Goal: Book appointment/travel/reservation

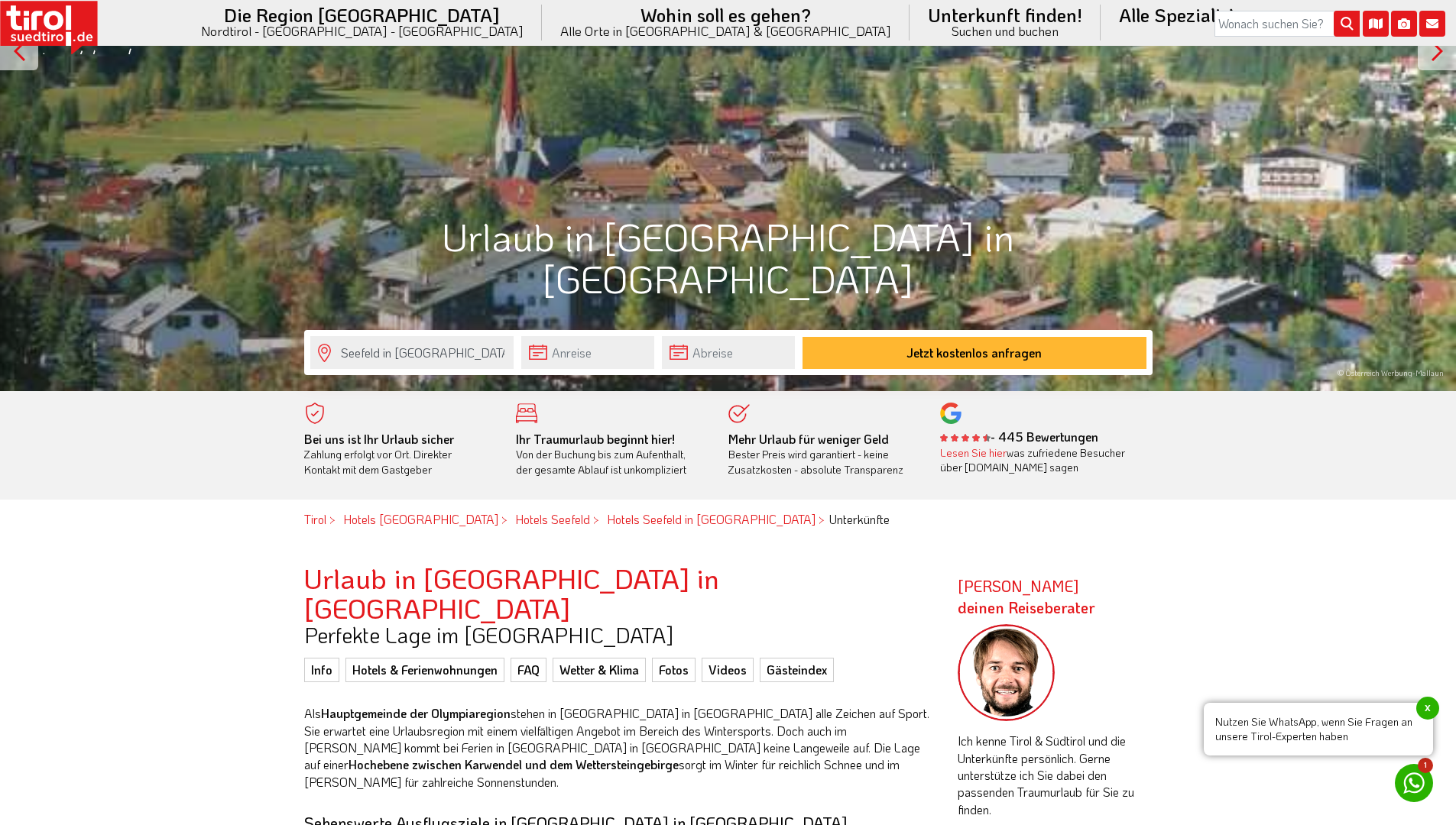
scroll to position [397, 0]
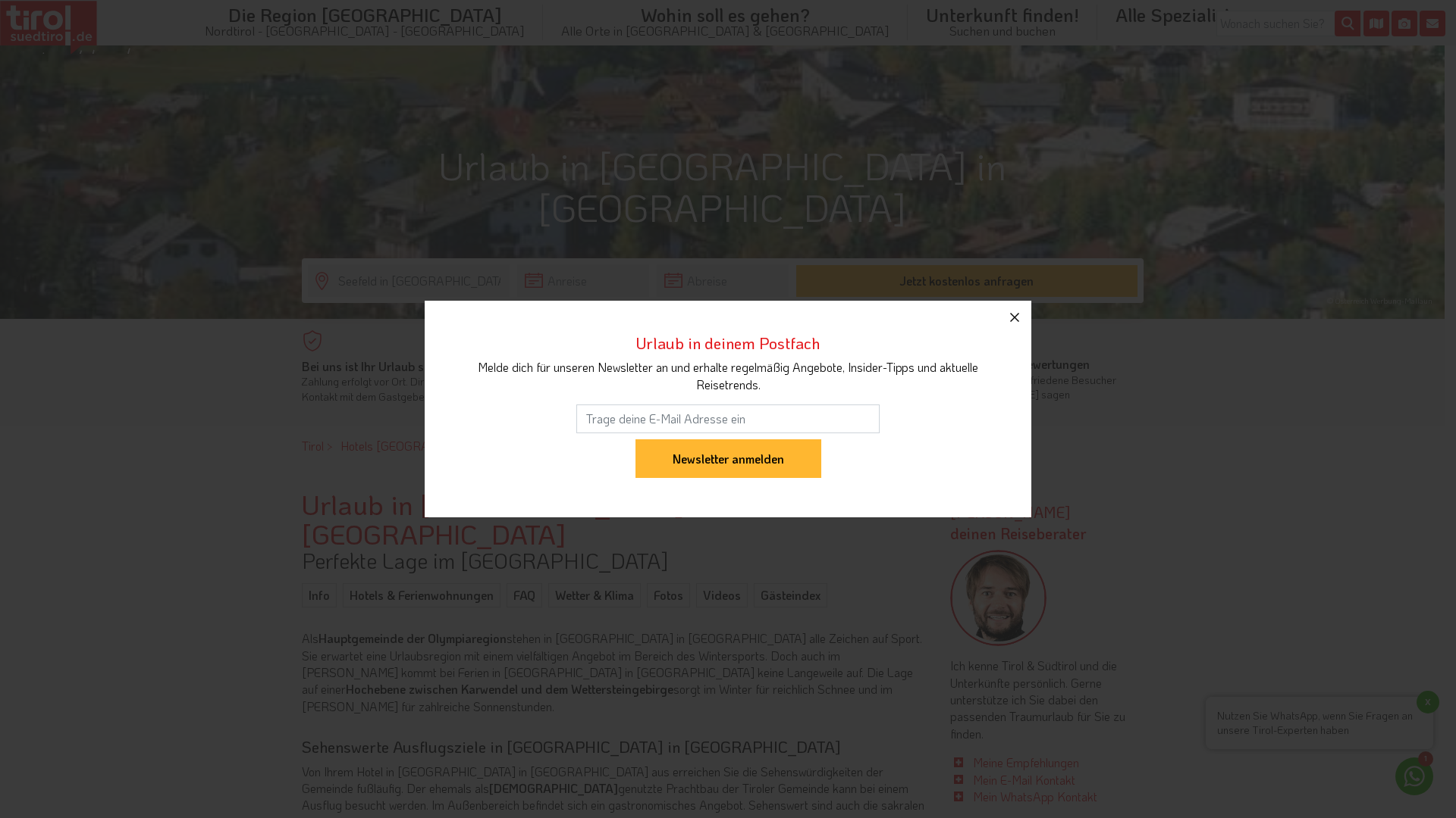
click at [1007, 323] on icon "button" at bounding box center [1014, 317] width 18 height 18
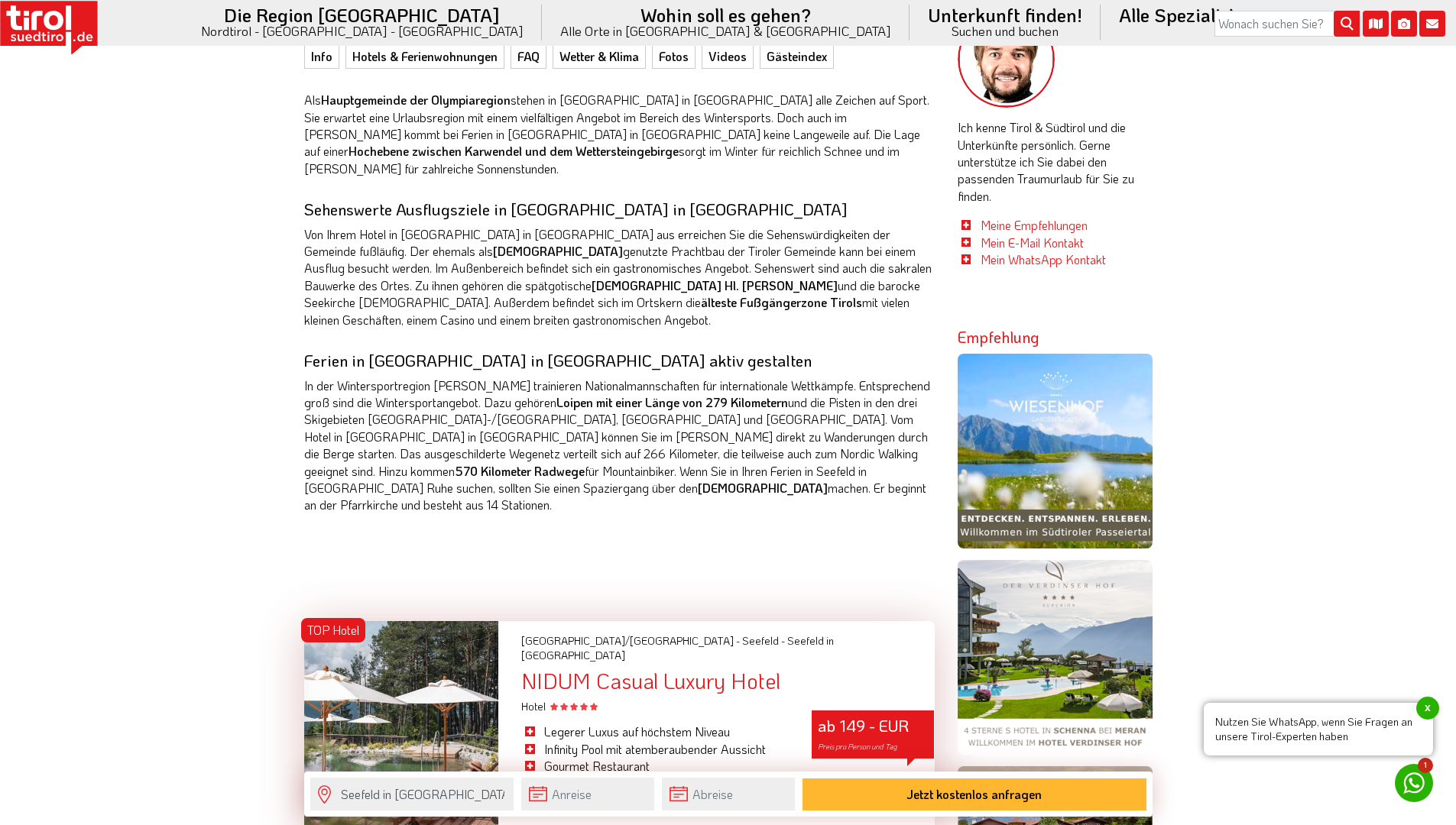
scroll to position [1173, 0]
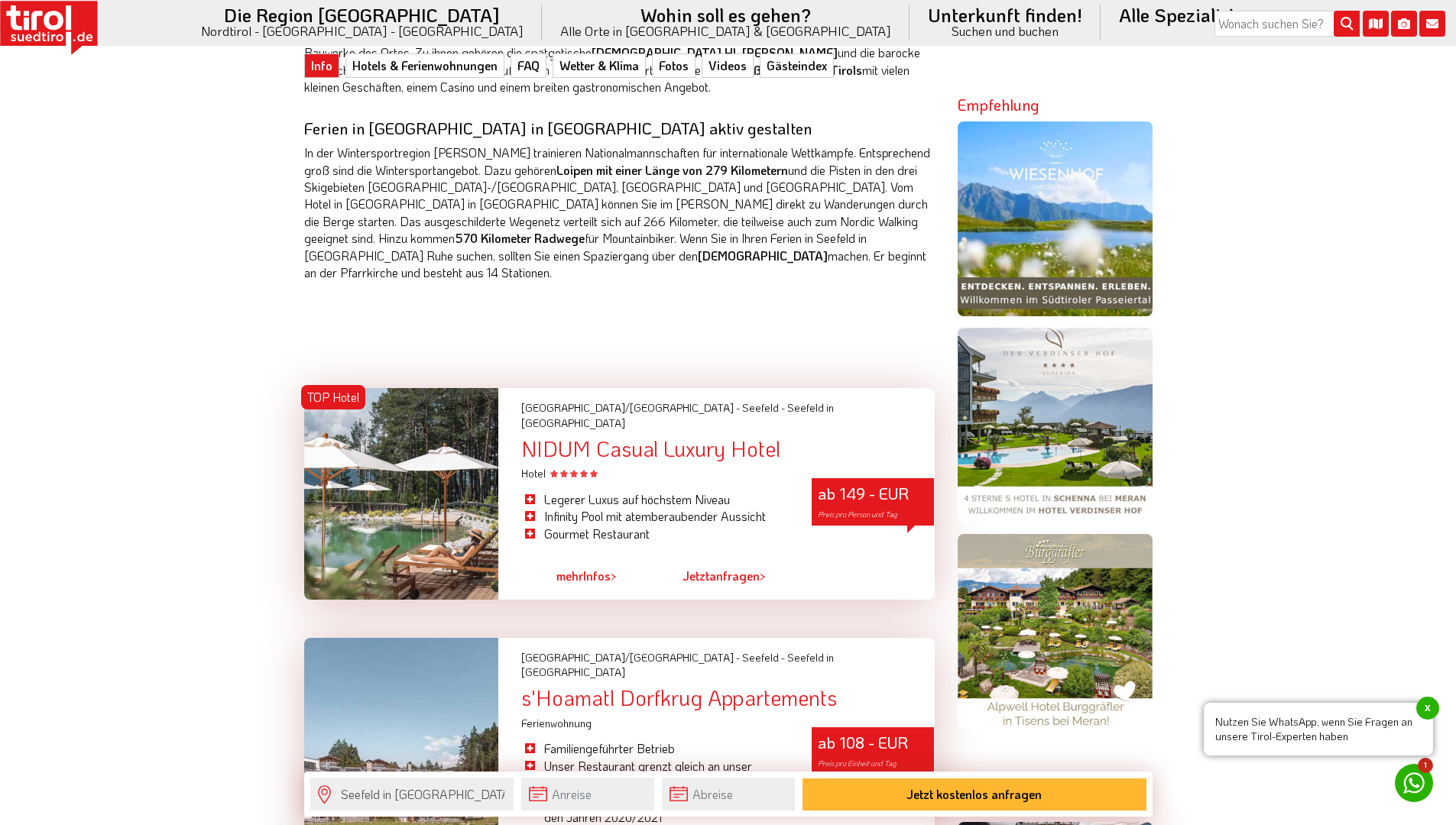
click at [374, 405] on div at bounding box center [402, 493] width 195 height 211
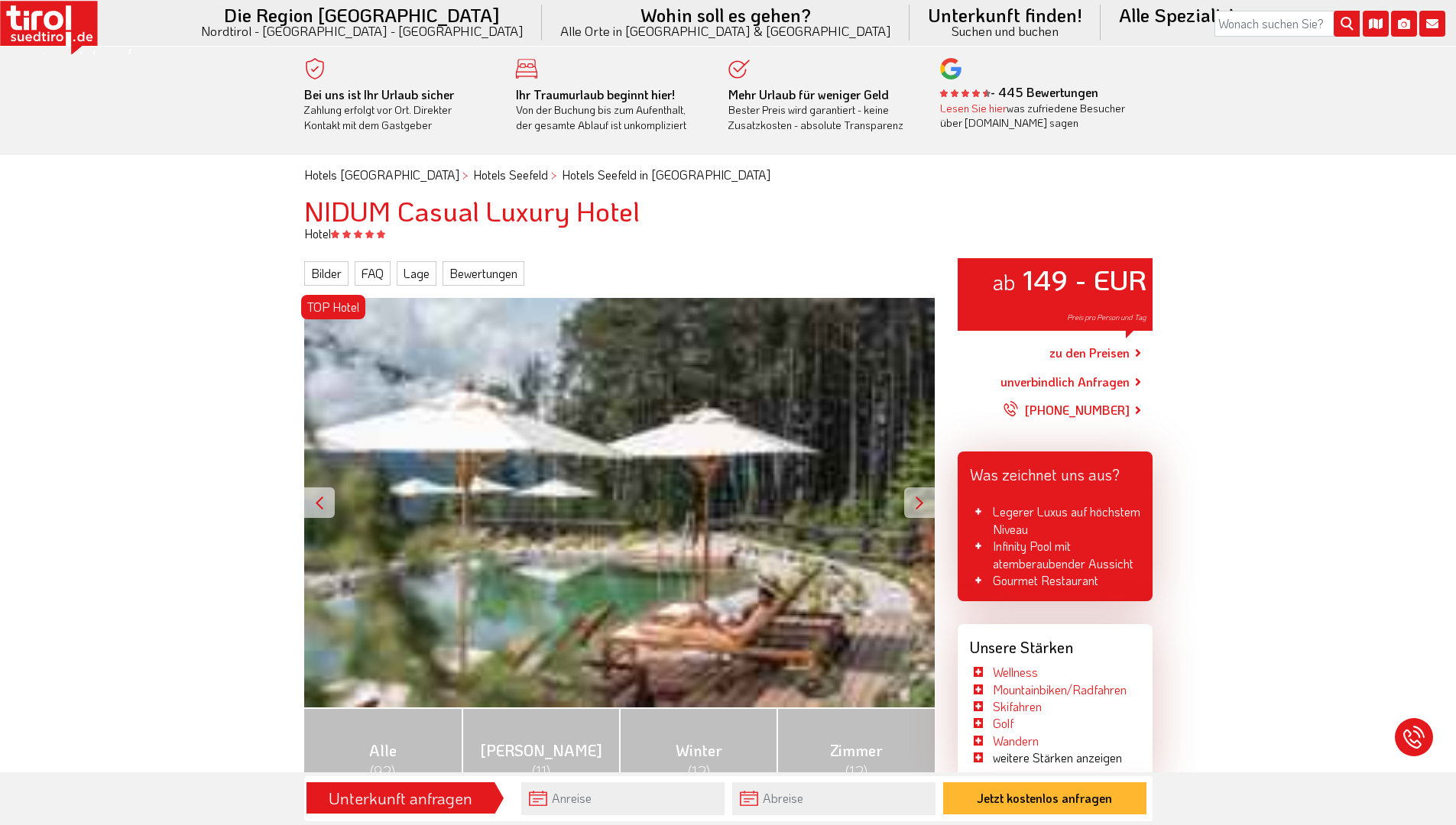
click at [913, 506] on div at bounding box center [919, 503] width 31 height 31
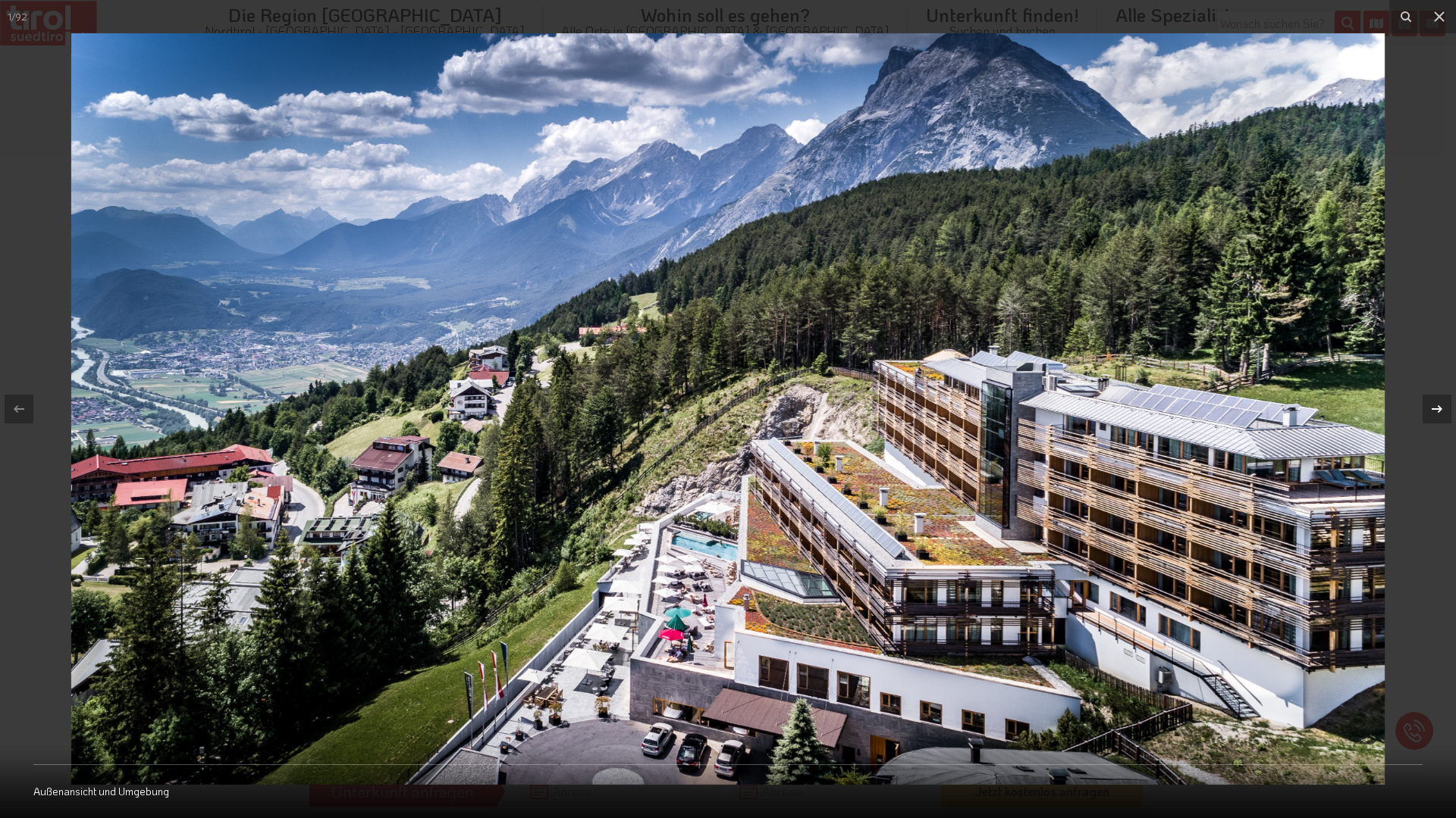
click at [1426, 413] on div at bounding box center [1436, 409] width 29 height 29
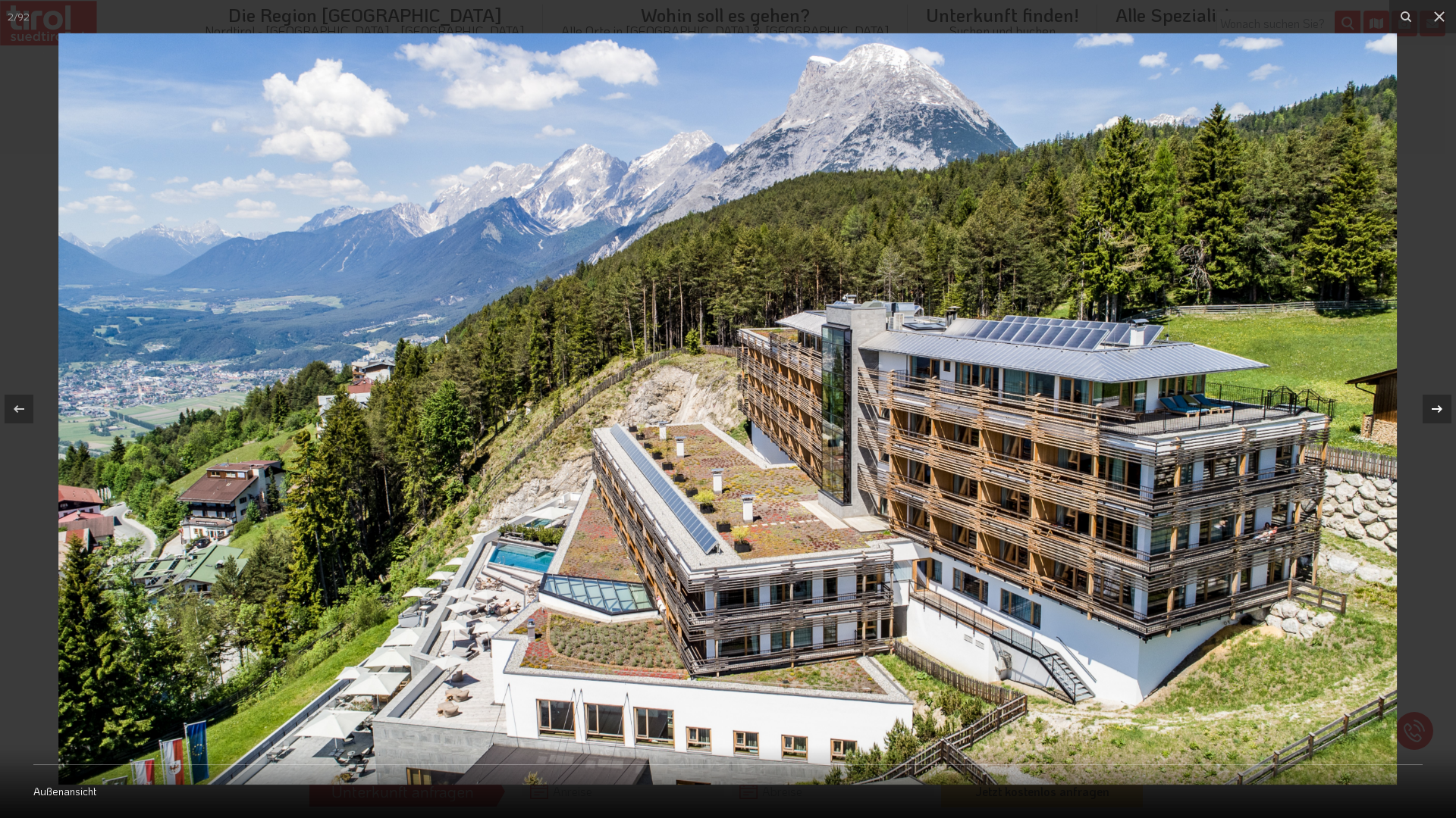
click at [1426, 413] on div at bounding box center [1436, 409] width 29 height 29
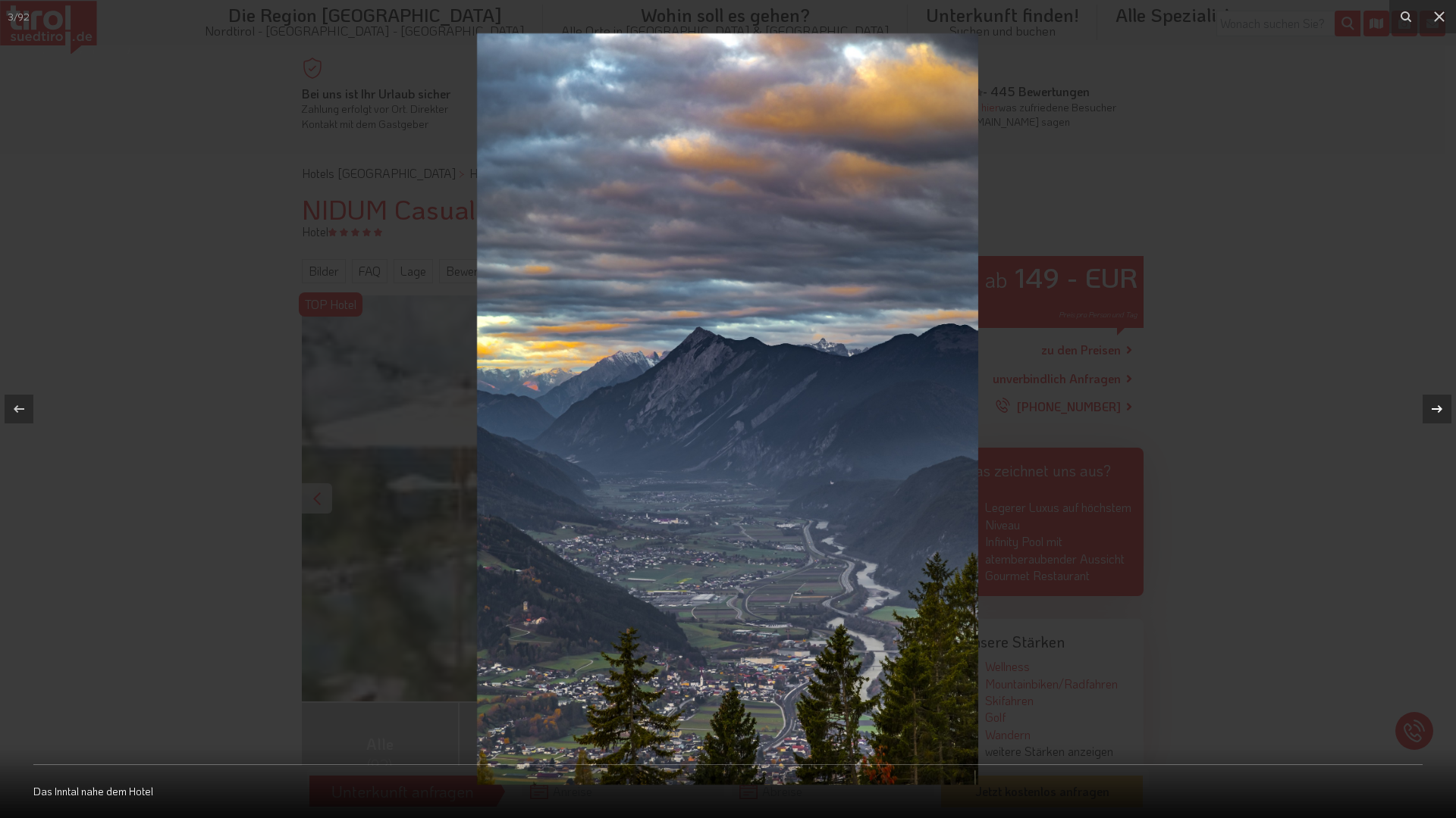
click at [1426, 413] on div at bounding box center [1436, 409] width 29 height 29
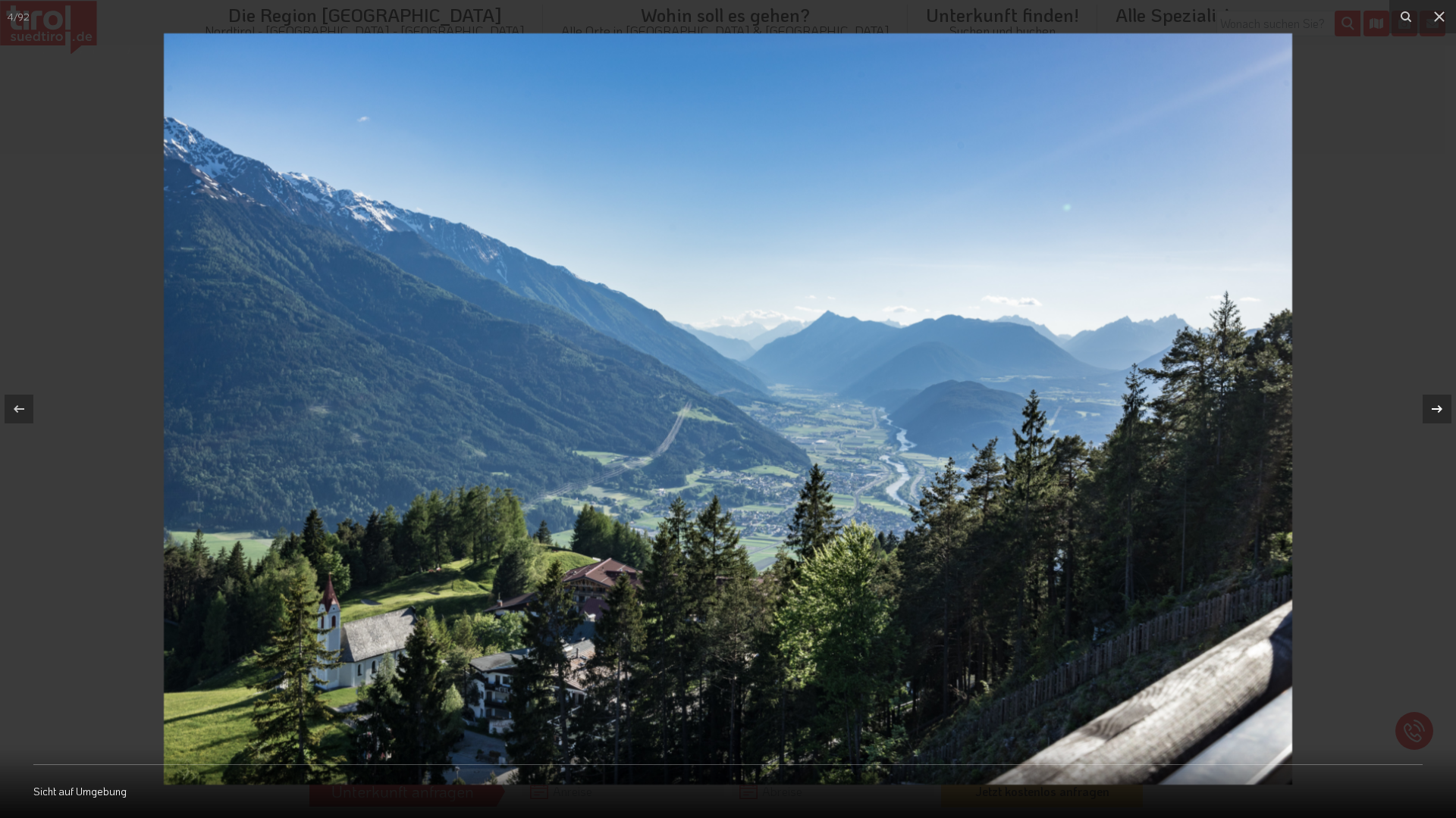
click at [1426, 413] on div at bounding box center [1436, 409] width 29 height 29
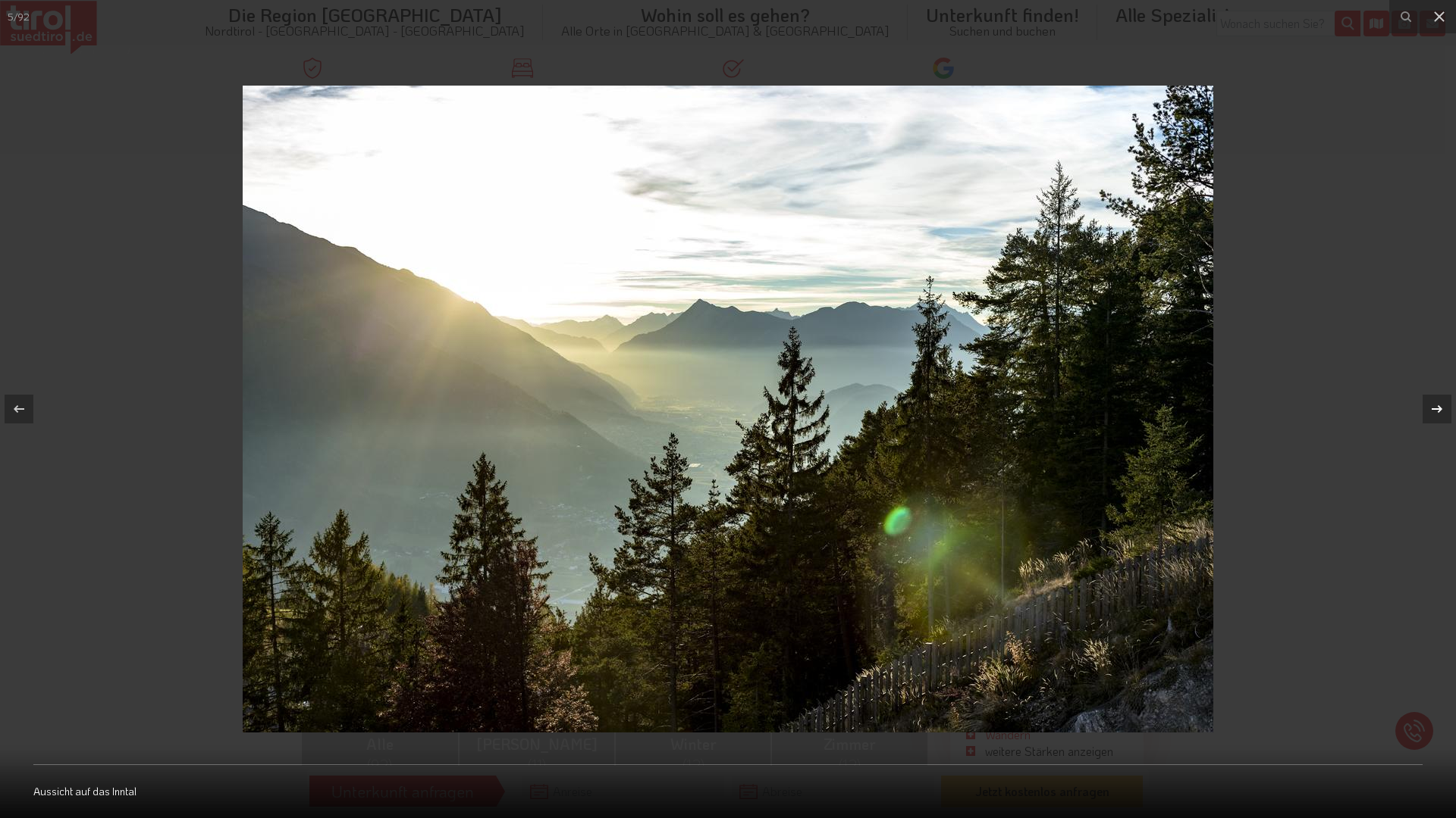
click at [1426, 413] on div at bounding box center [1436, 409] width 29 height 29
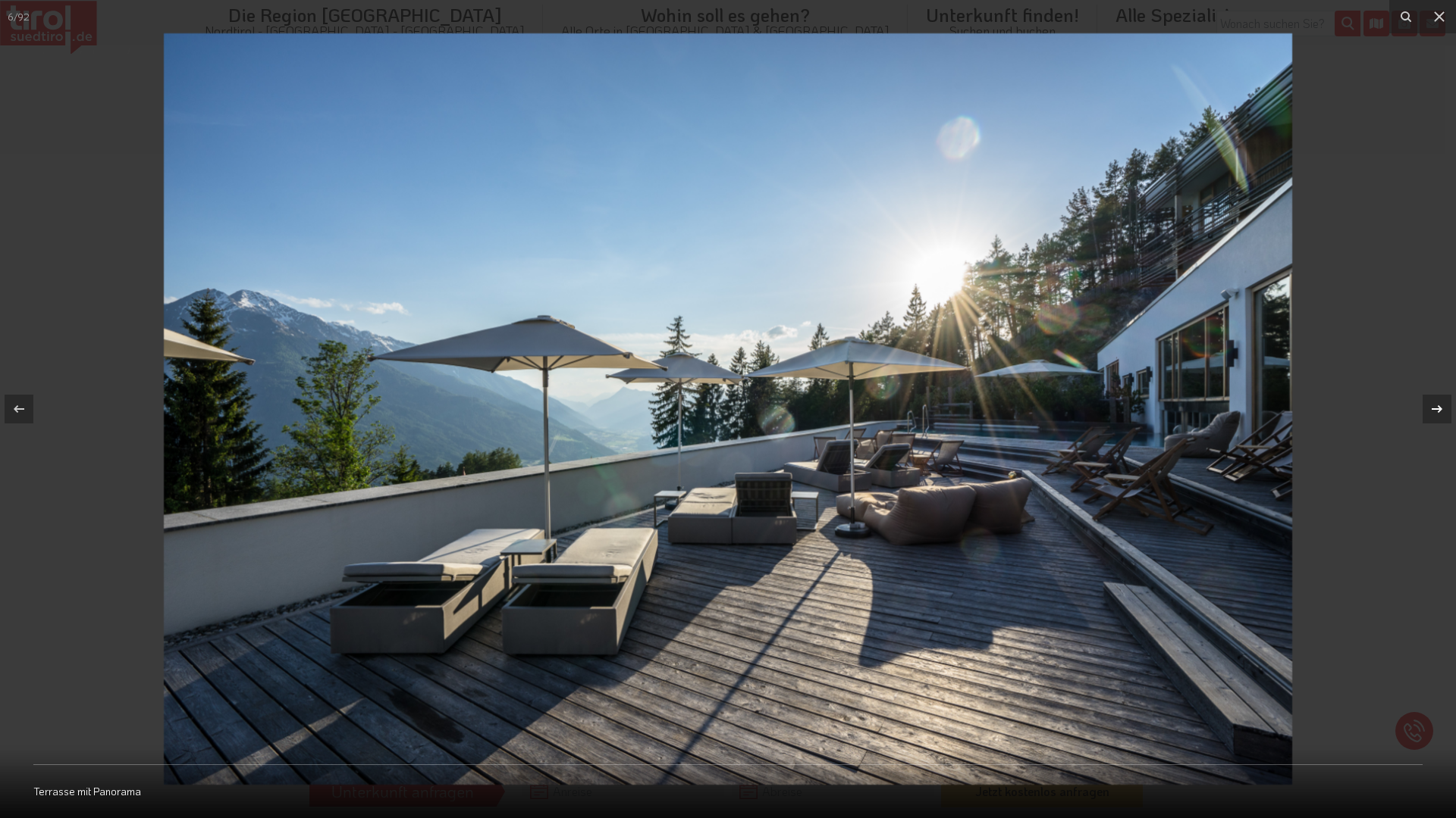
click at [1426, 413] on div at bounding box center [1436, 409] width 29 height 29
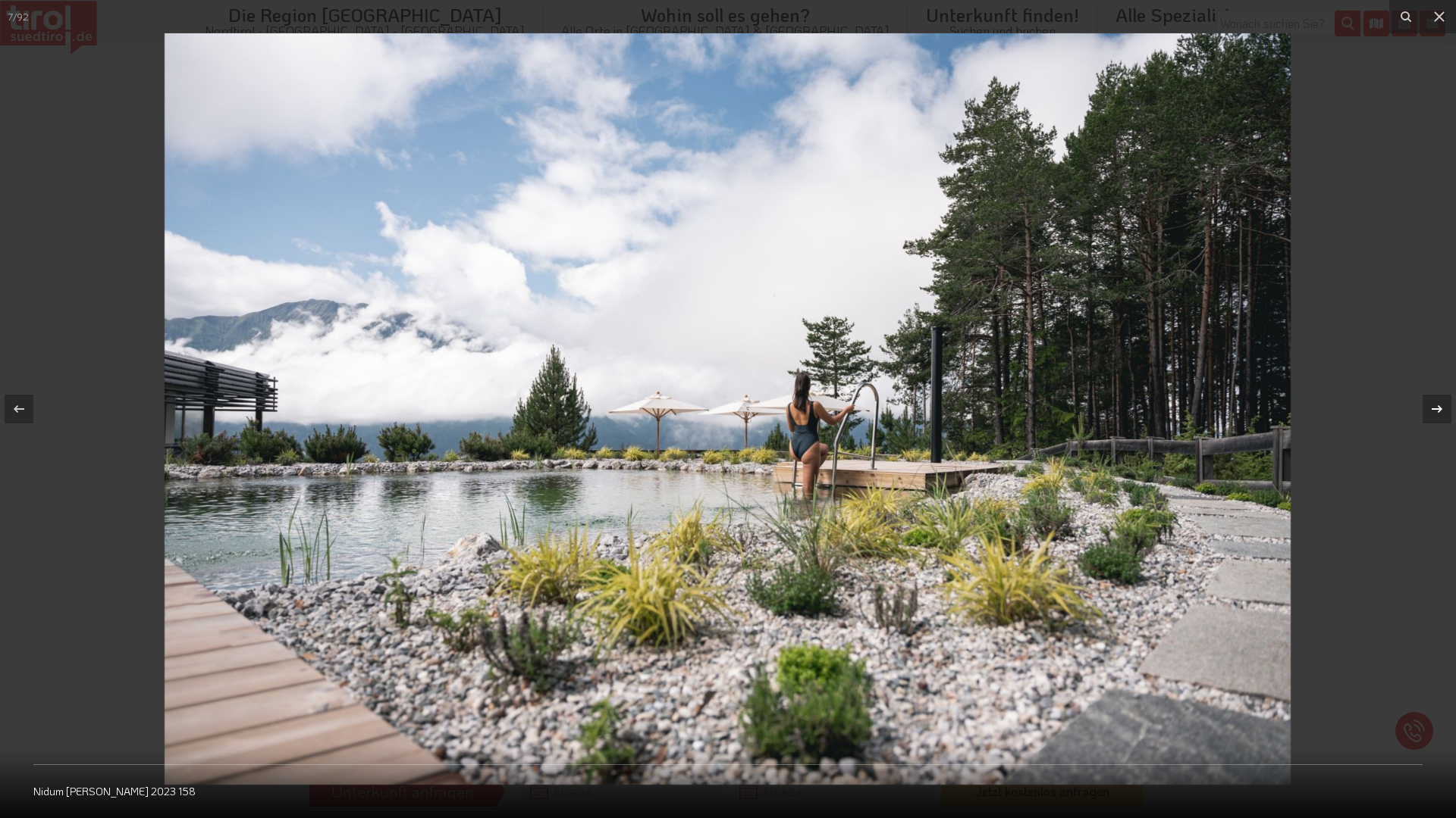
click at [1426, 413] on div at bounding box center [1436, 409] width 29 height 29
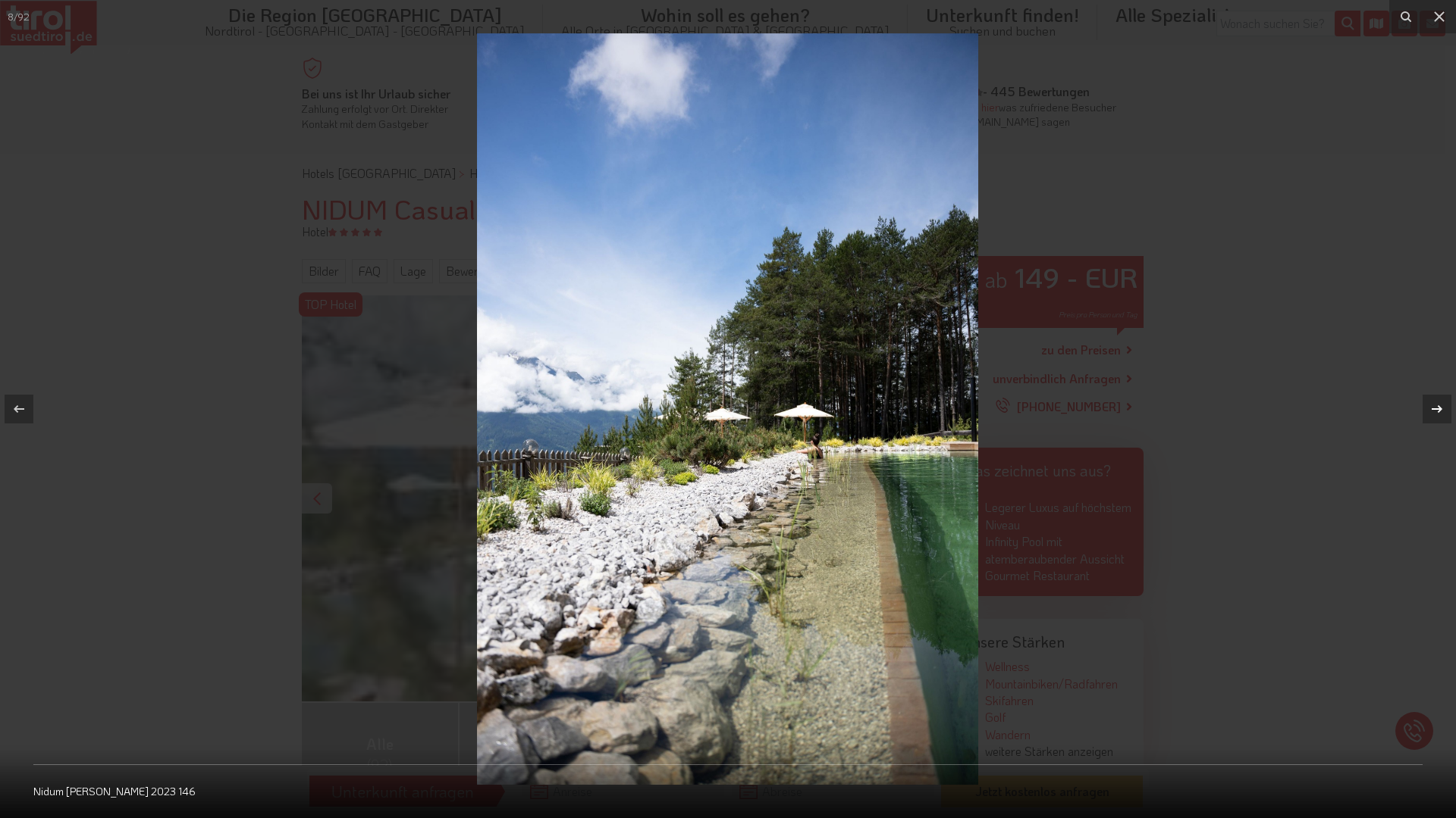
click at [1426, 413] on div at bounding box center [1436, 409] width 29 height 29
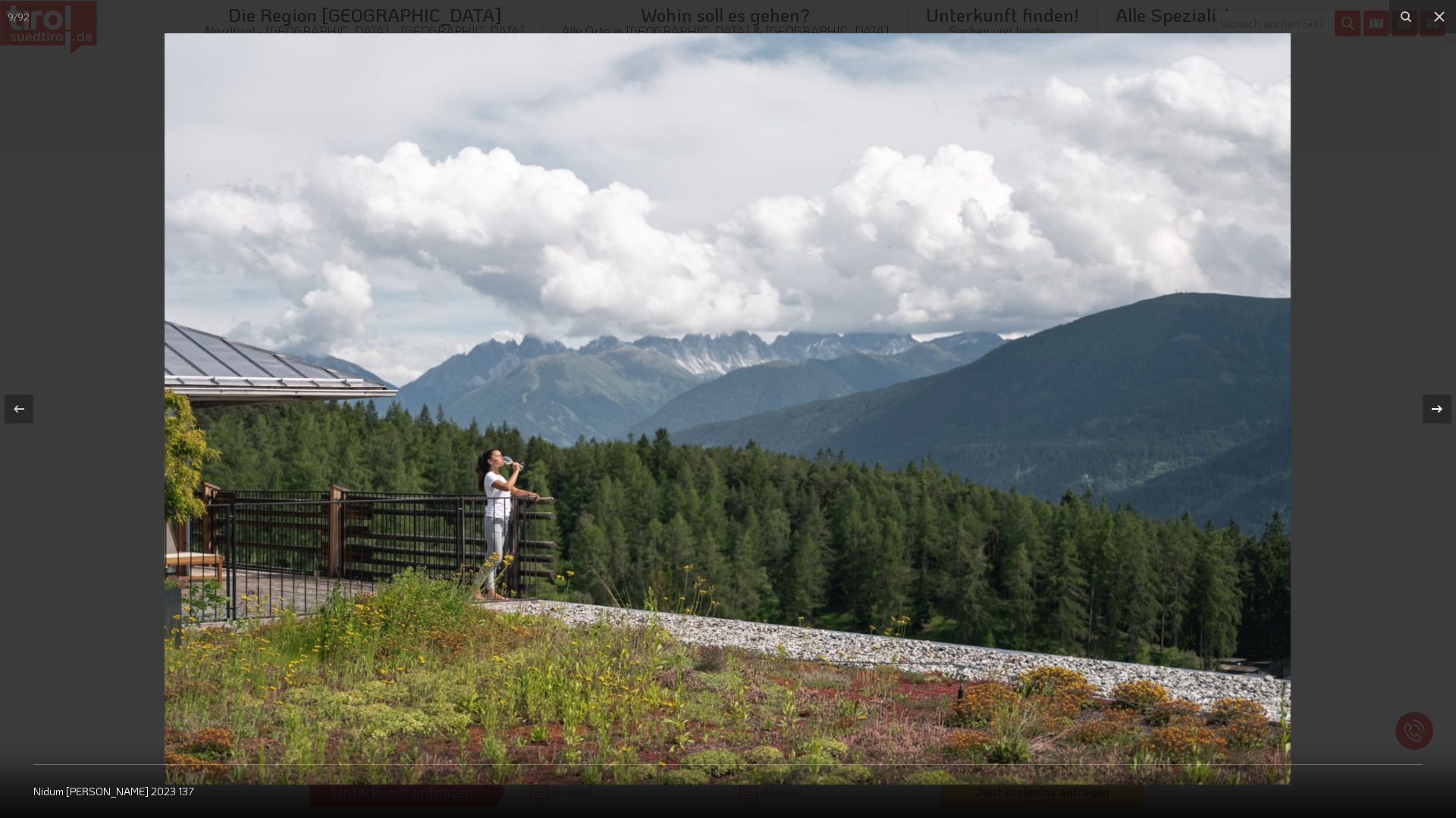
click at [1426, 413] on div at bounding box center [1436, 409] width 29 height 29
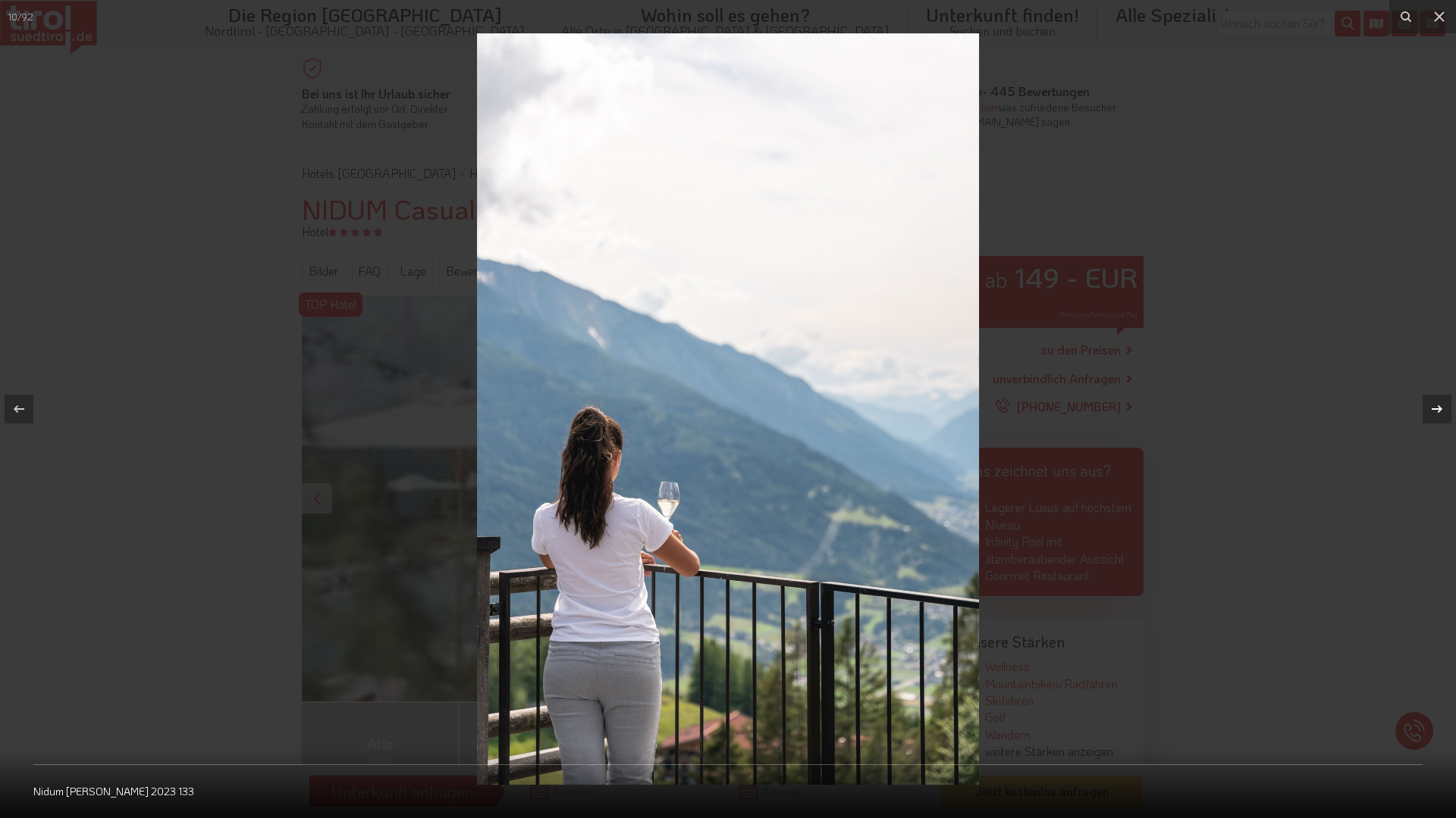
click at [1426, 413] on div at bounding box center [1436, 409] width 29 height 29
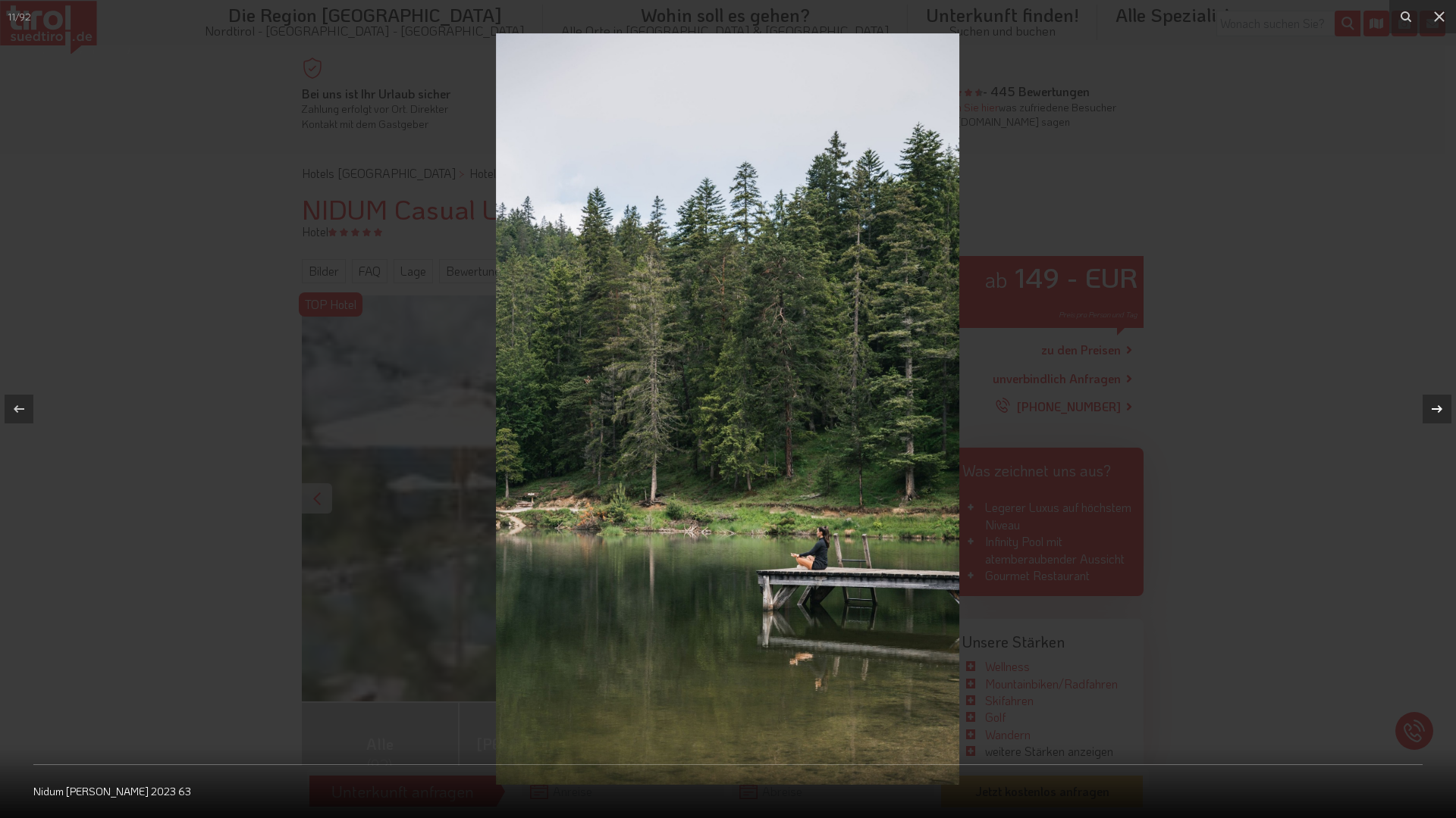
click at [1426, 413] on div at bounding box center [1436, 409] width 29 height 29
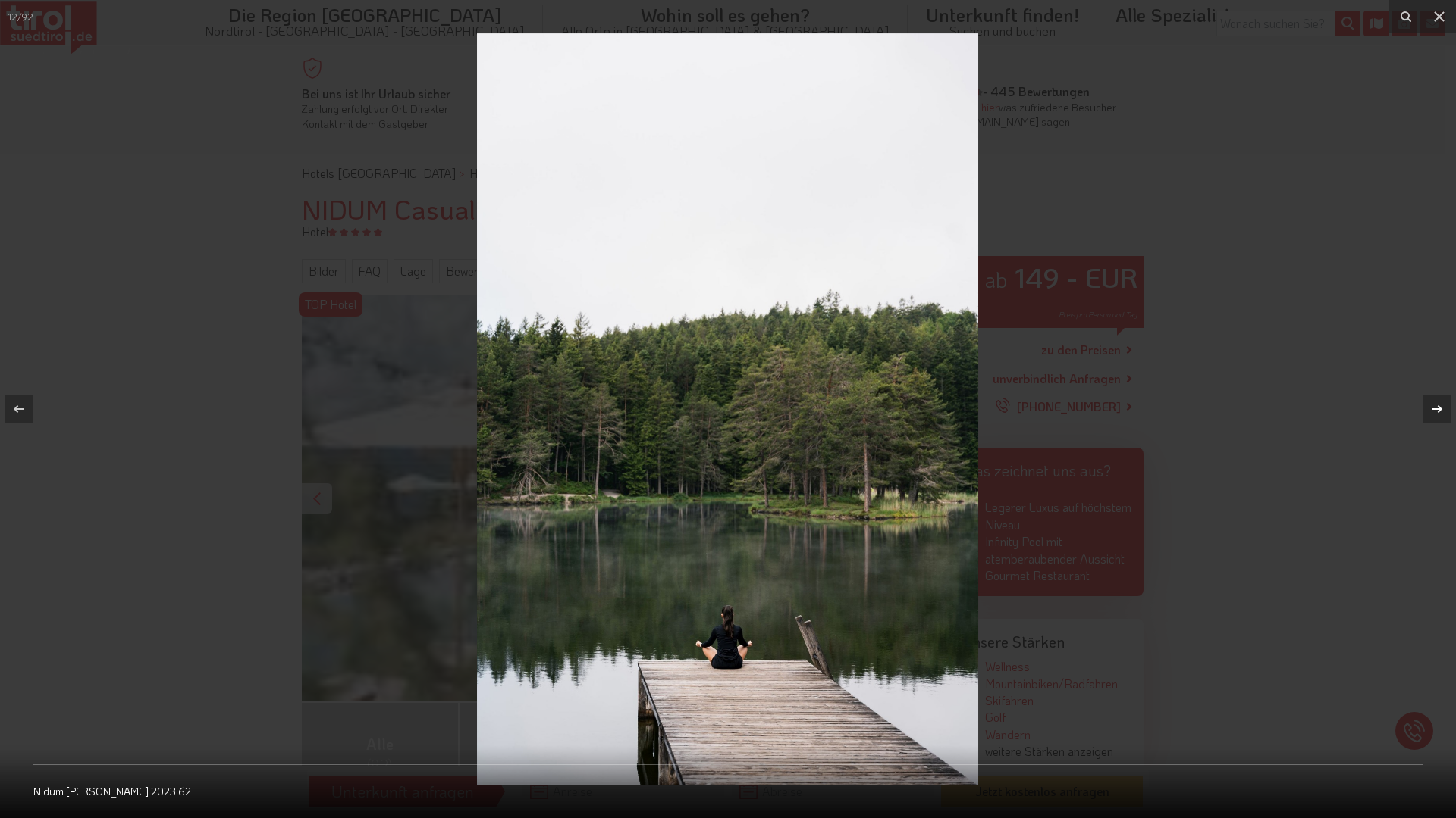
click at [1426, 413] on div at bounding box center [1436, 409] width 29 height 29
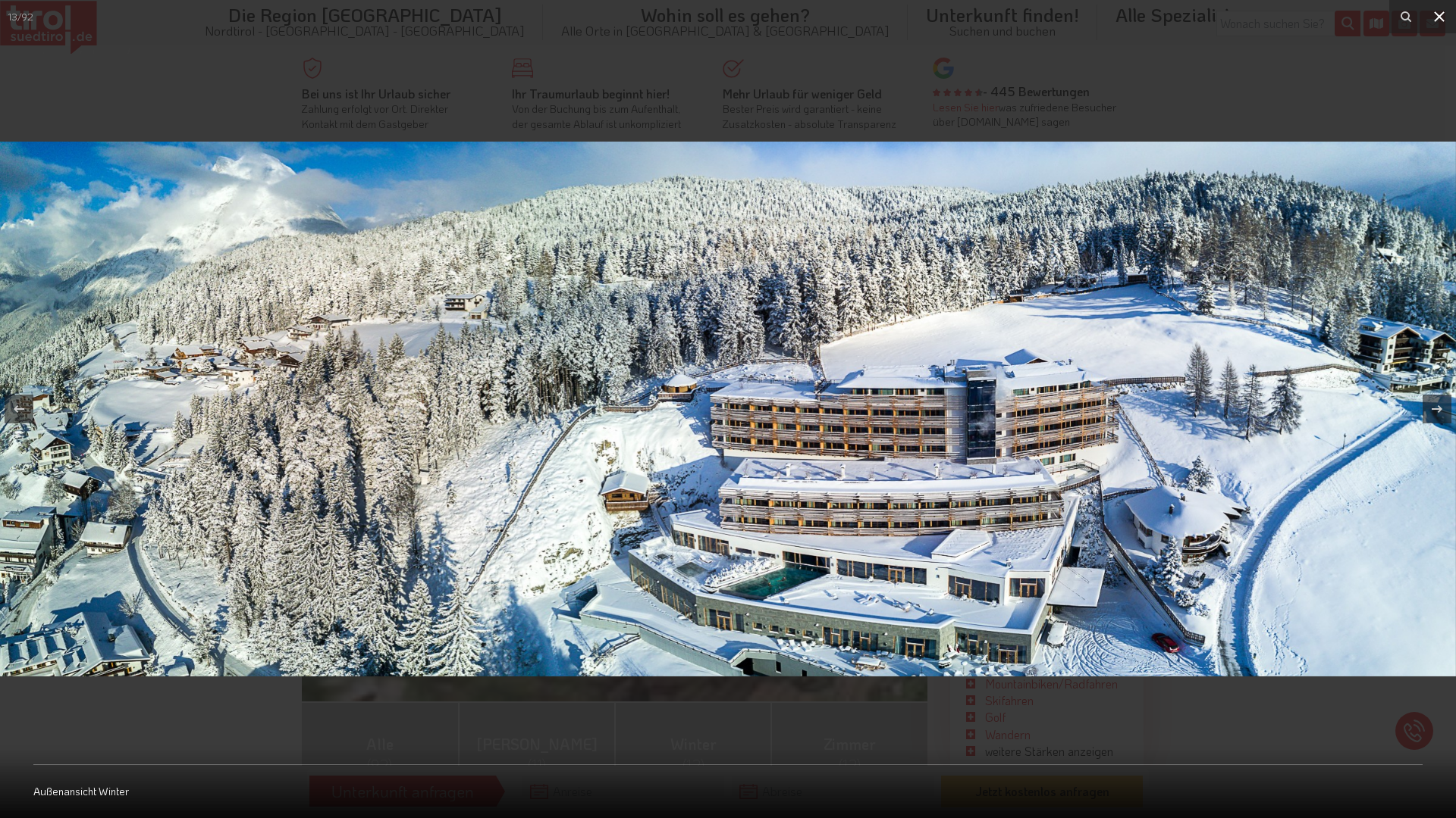
click at [1434, 27] on button at bounding box center [1438, 16] width 33 height 33
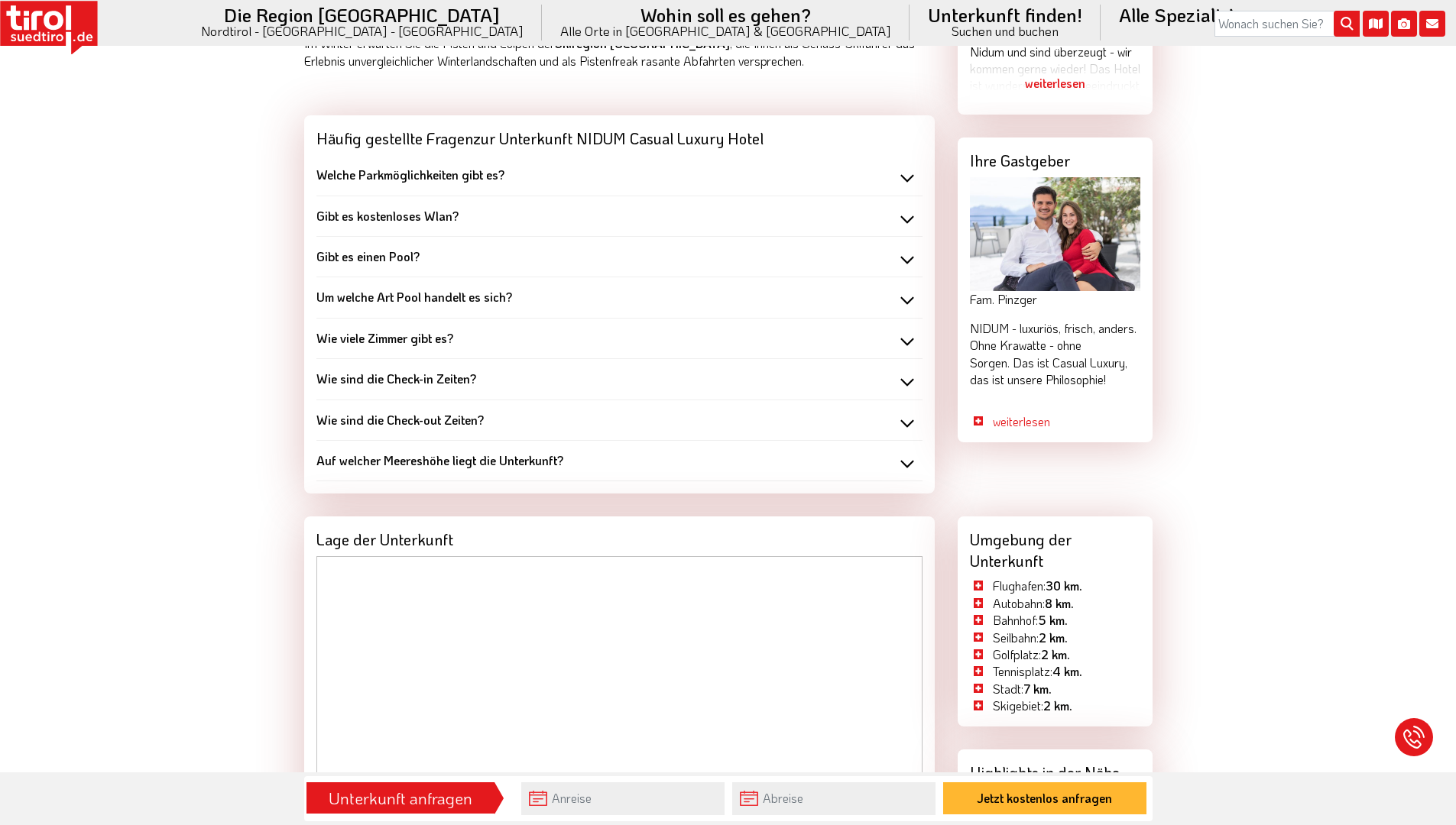
scroll to position [1190, 0]
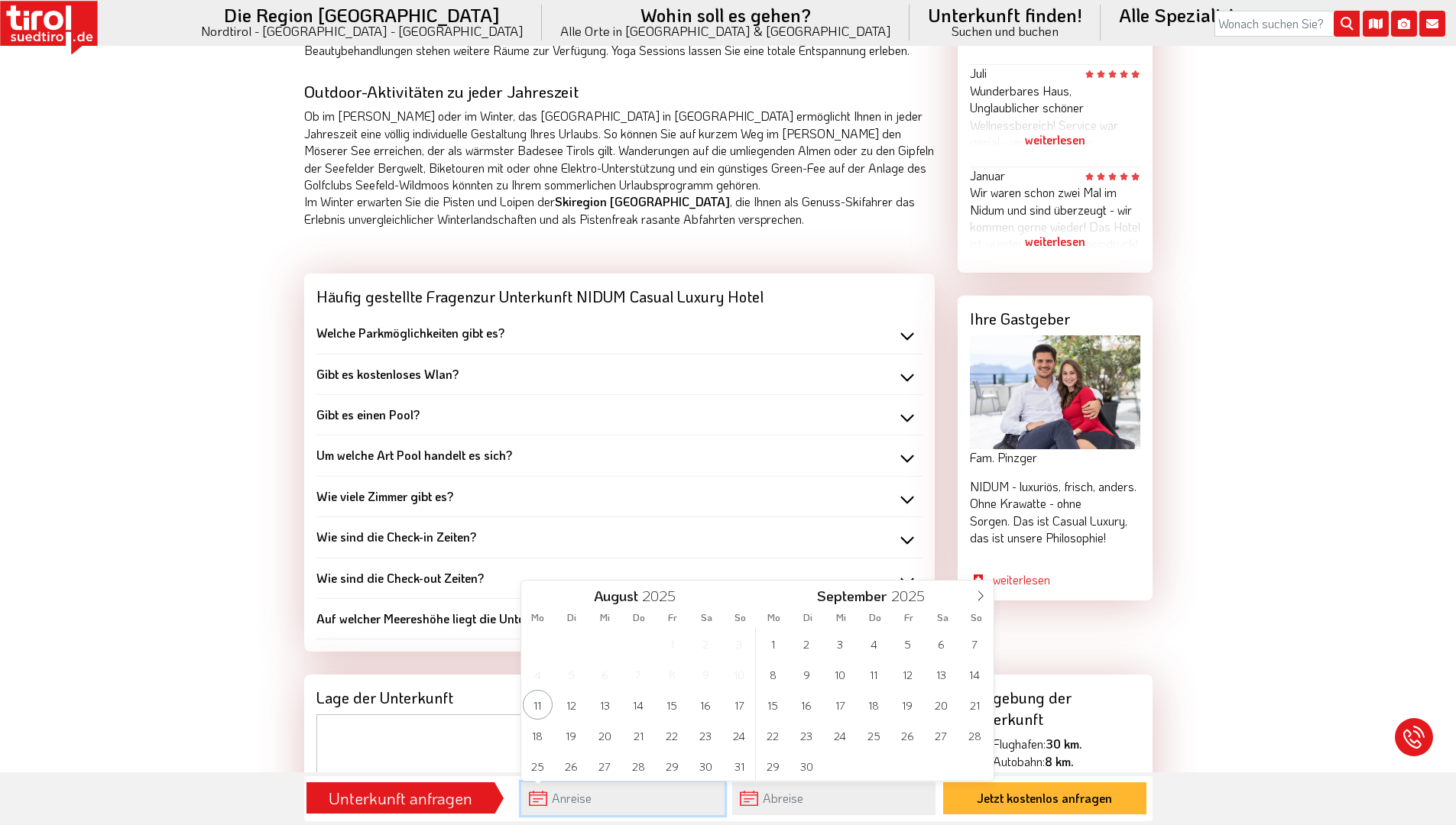
click at [599, 806] on input "text" at bounding box center [623, 799] width 203 height 33
click at [984, 597] on icon at bounding box center [981, 597] width 11 height 11
click at [979, 597] on icon at bounding box center [981, 597] width 11 height 11
click at [965, 601] on div "[DATE]" at bounding box center [875, 594] width 236 height 26
click at [959, 601] on div "[DATE]" at bounding box center [875, 594] width 178 height 26
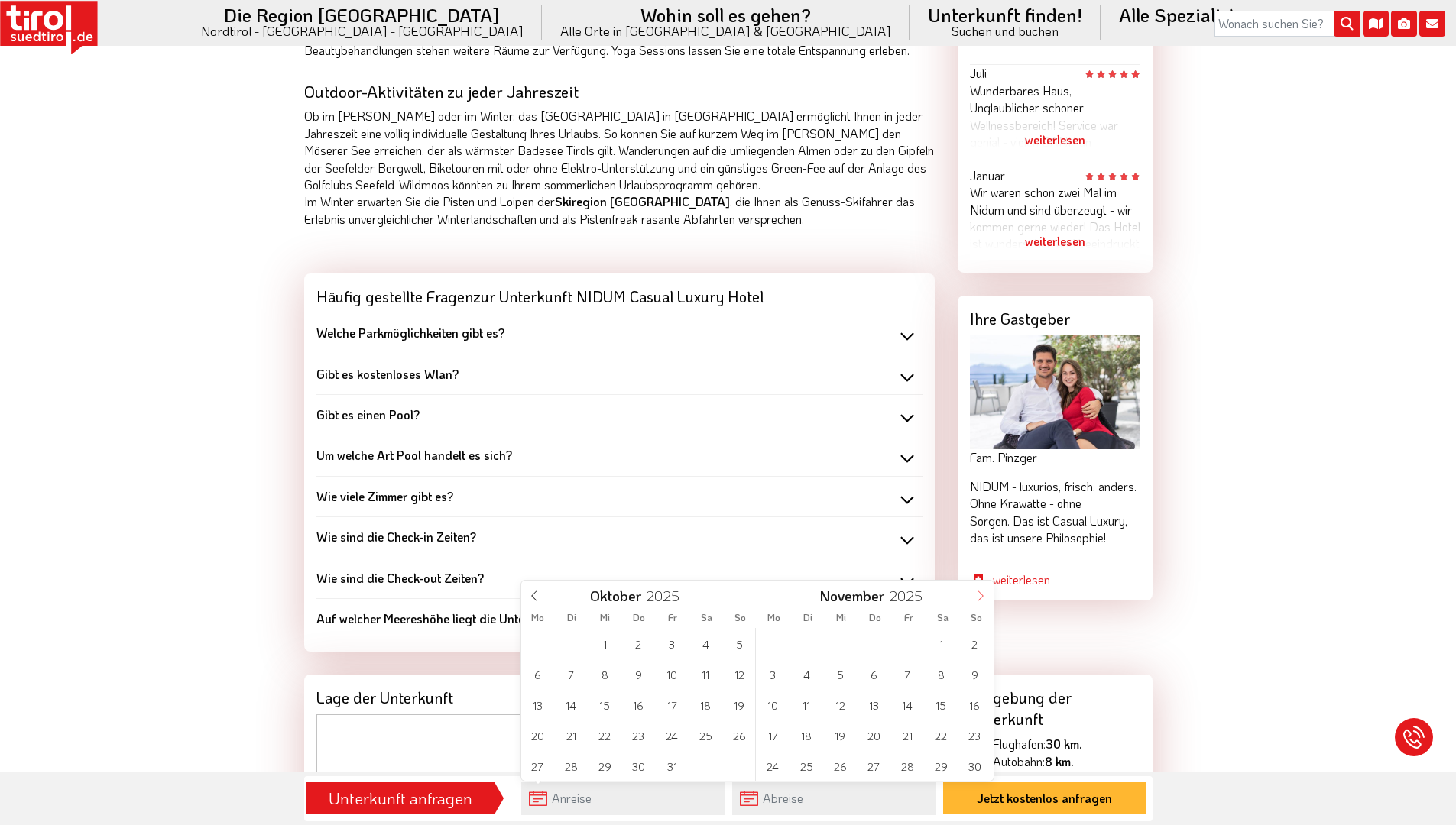
click at [980, 602] on span at bounding box center [980, 594] width 26 height 26
type input "2026"
click at [980, 602] on span at bounding box center [980, 594] width 26 height 26
type input "2026"
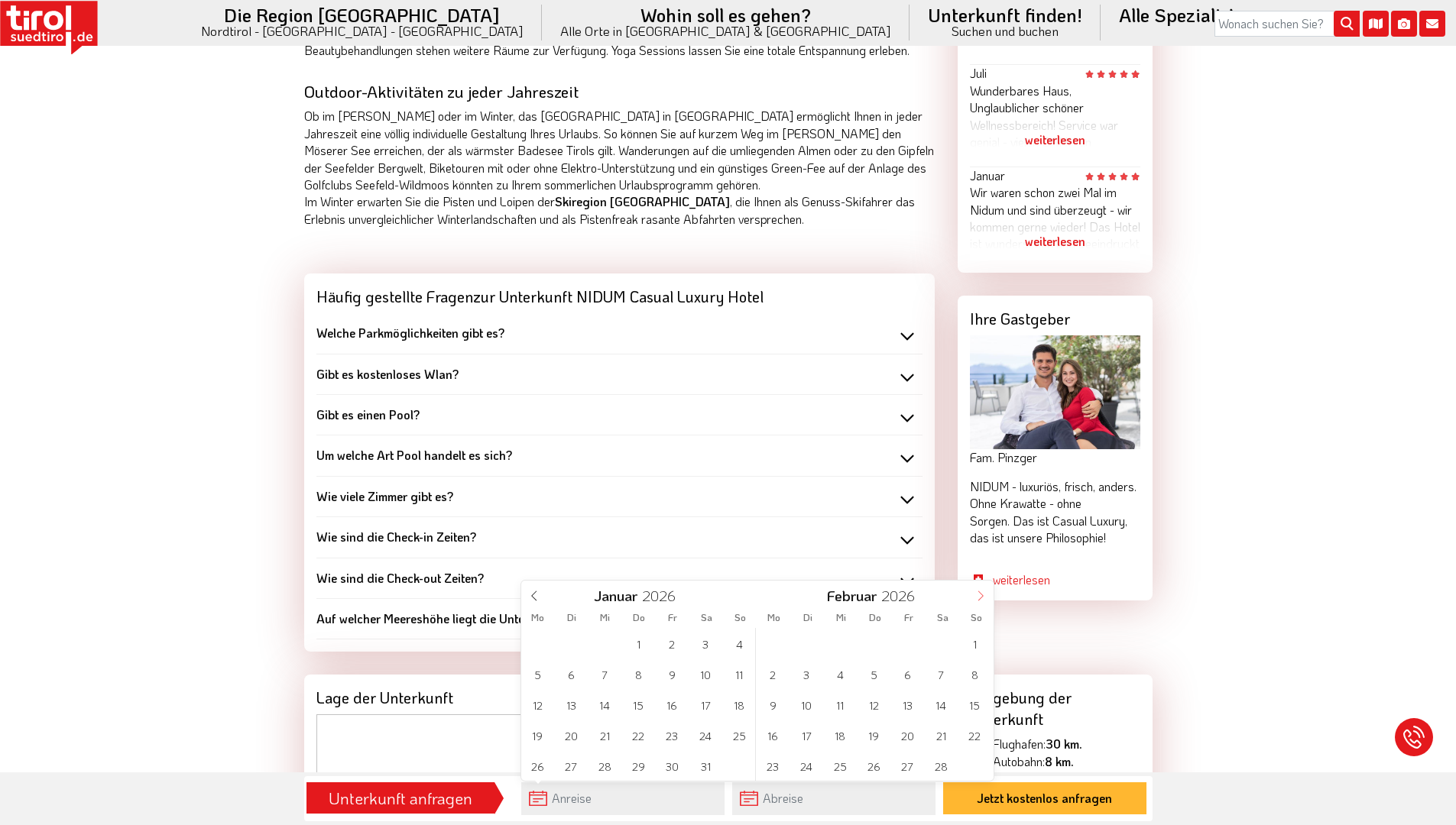
click at [980, 602] on span at bounding box center [980, 594] width 26 height 26
click at [990, 601] on span at bounding box center [980, 594] width 26 height 26
click at [832, 736] on span "24" at bounding box center [840, 735] width 30 height 30
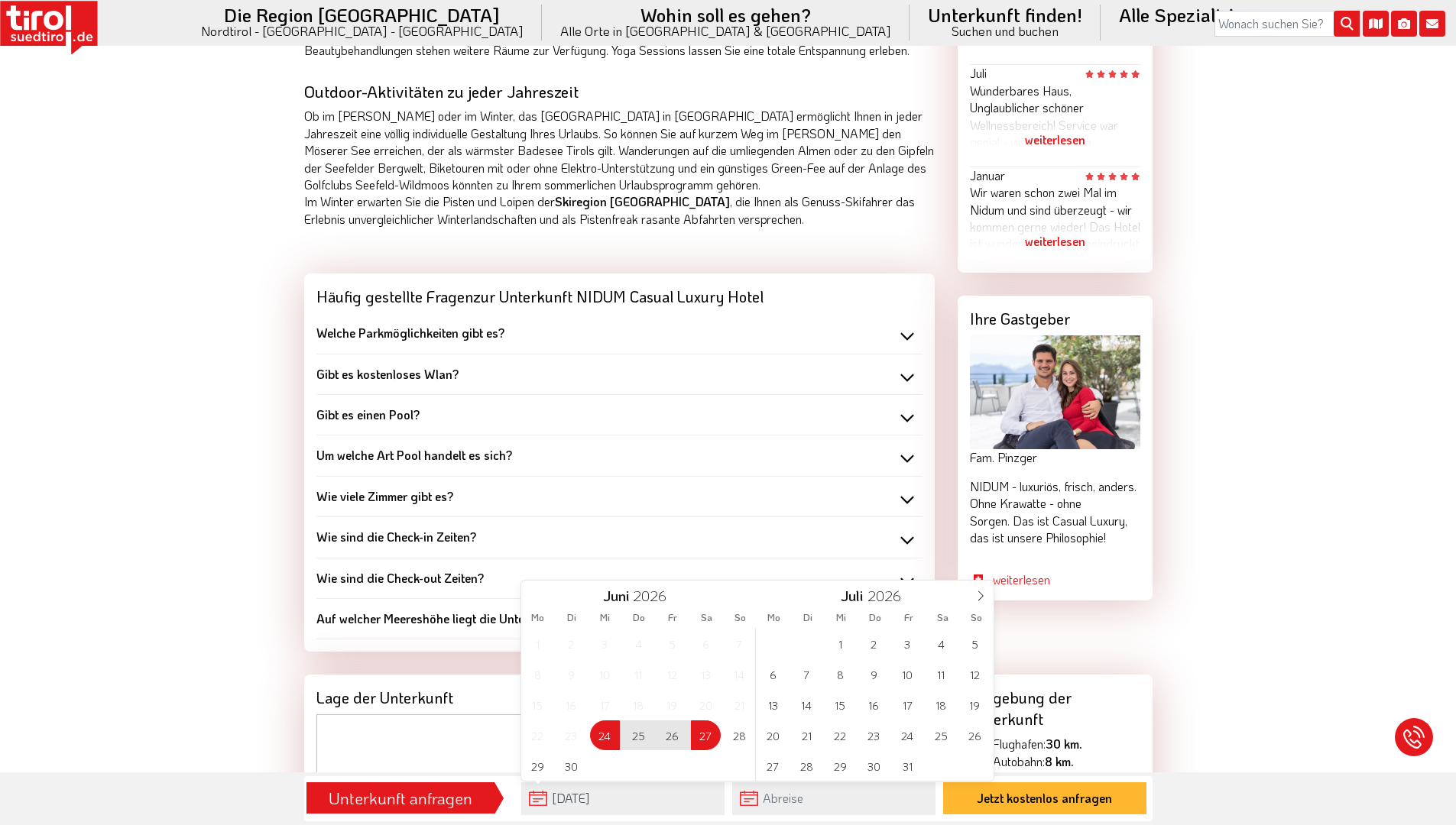
click at [695, 742] on span "27" at bounding box center [705, 735] width 30 height 30
type input "[DATE]"
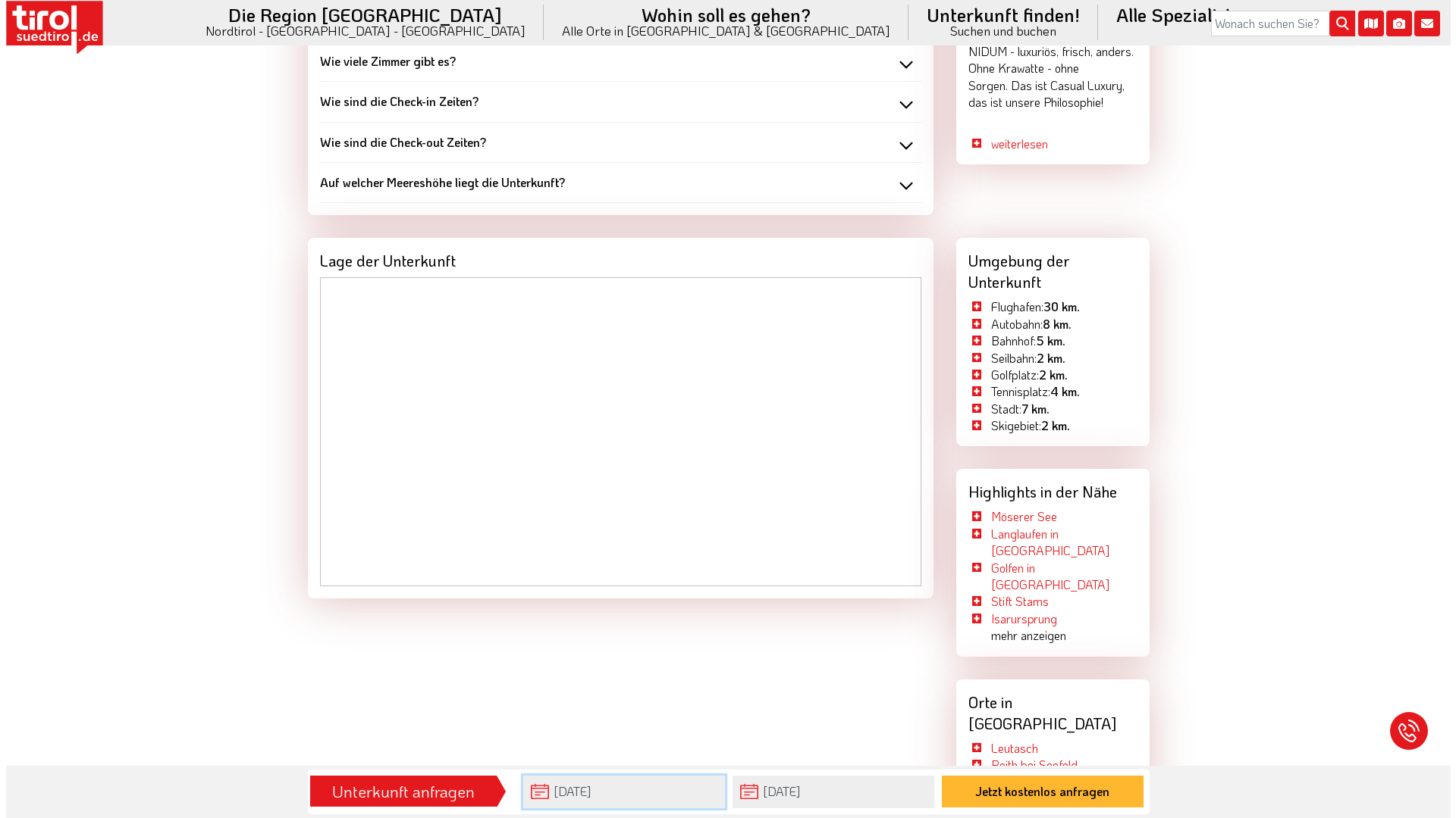
scroll to position [1924, 0]
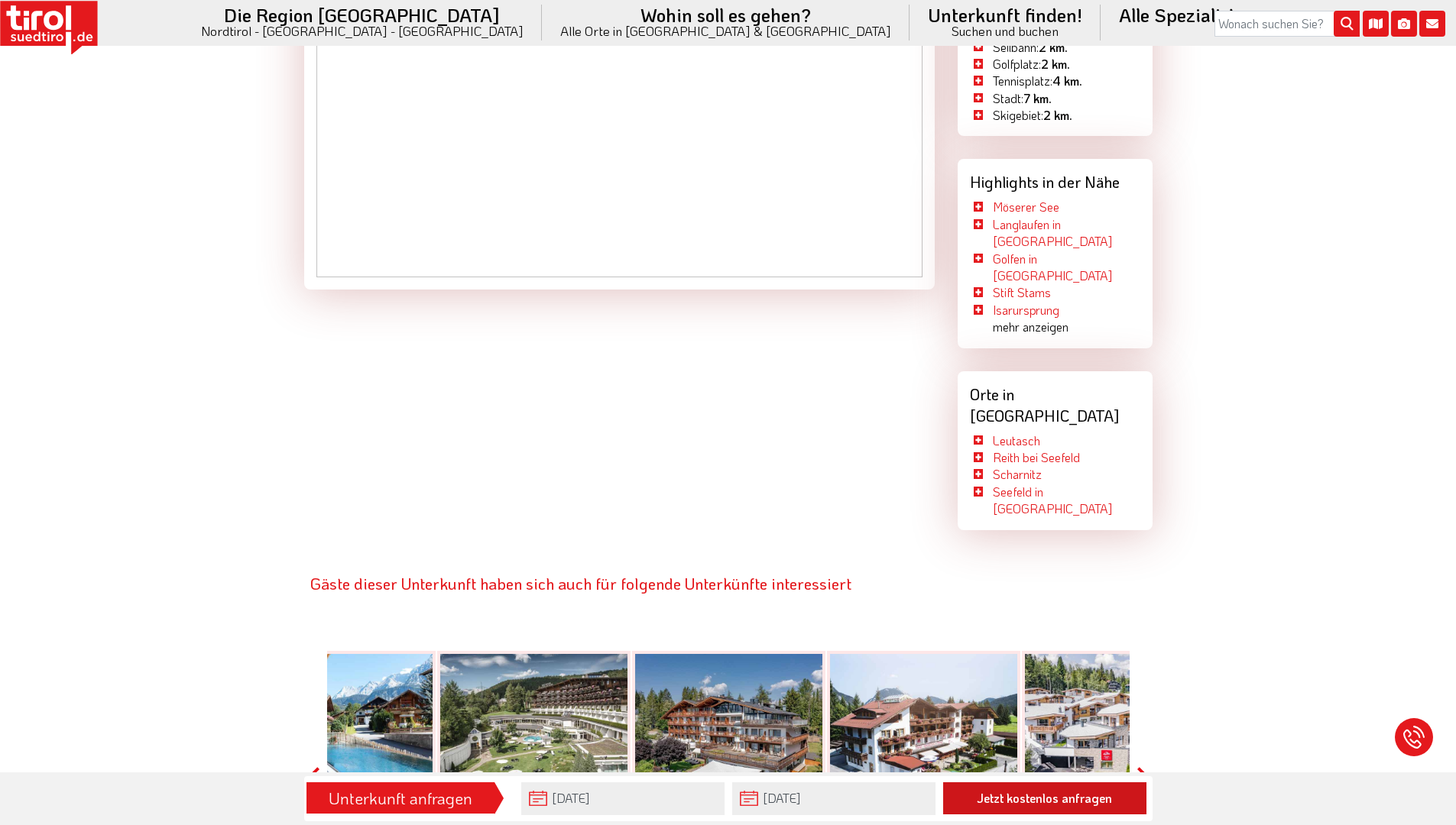
click at [1022, 806] on button "Jetzt kostenlos anfragen" at bounding box center [1044, 798] width 203 height 32
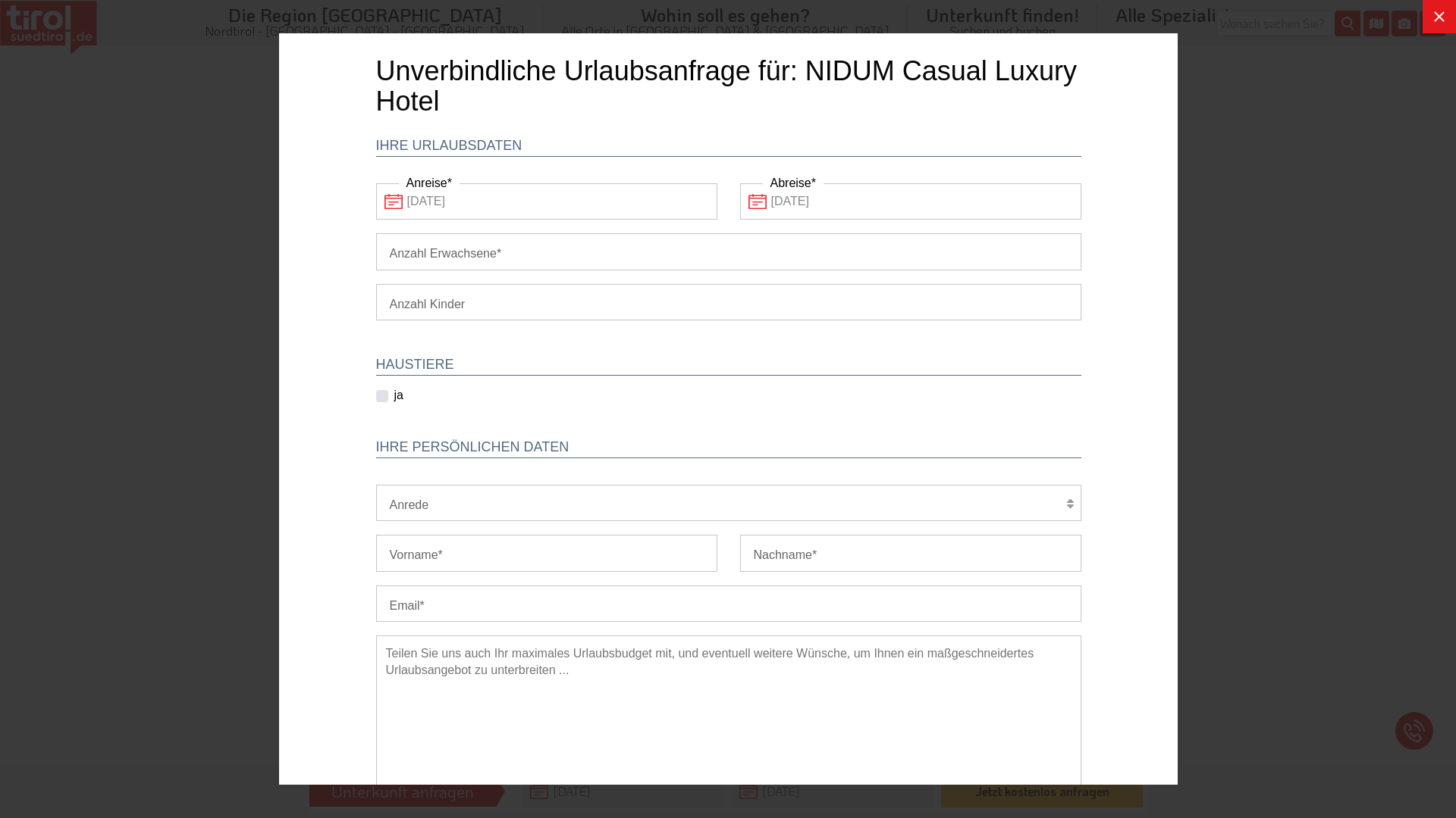
scroll to position [0, 0]
click at [537, 253] on input "Anzahl Erwachsene" at bounding box center [728, 252] width 705 height 36
type input "2"
select select "1"
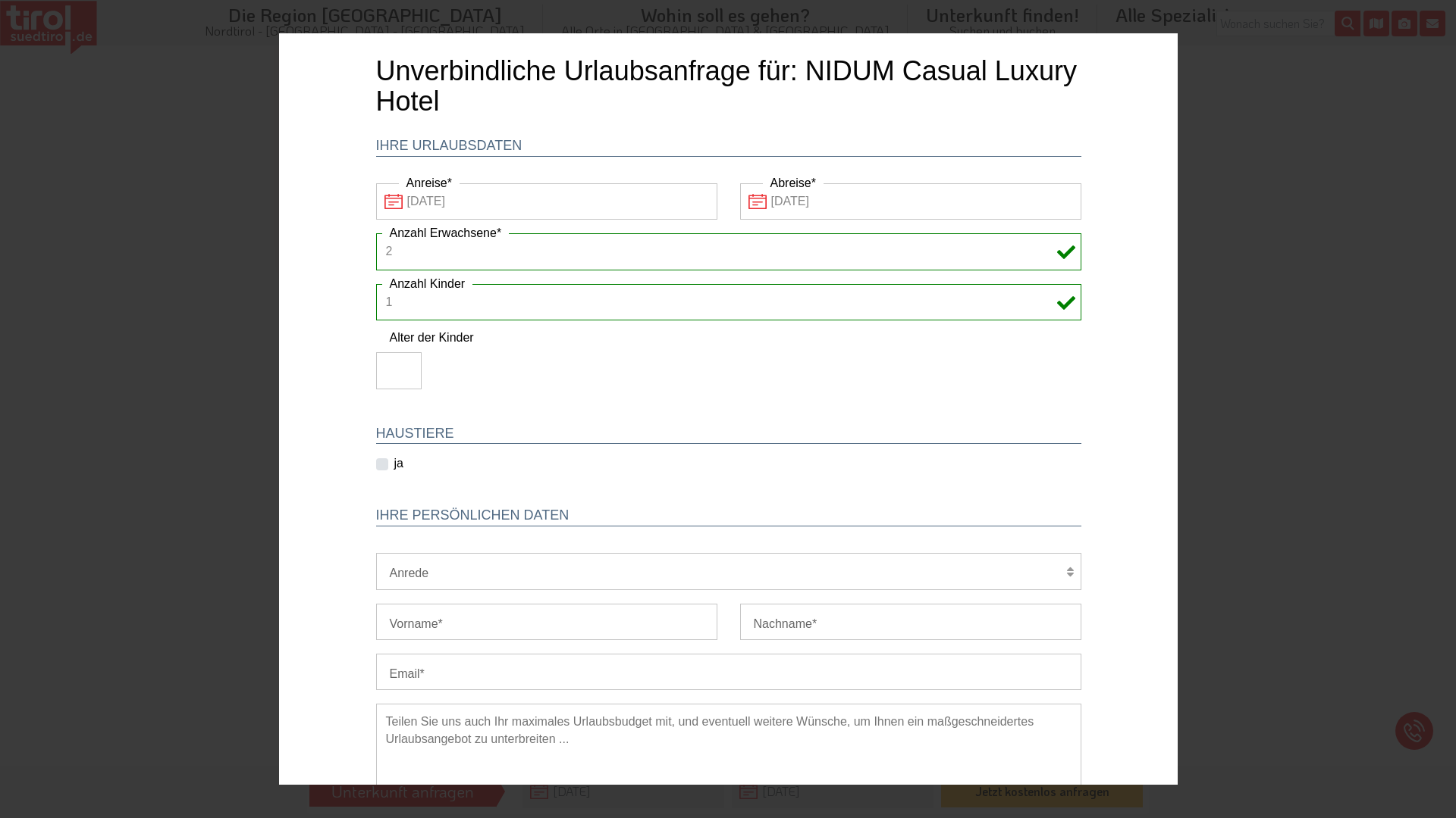
click at [365, 370] on div "1 2 3 4 5 6 Anzahl Kinder Alter der Kinder" at bounding box center [728, 343] width 728 height 119
type input "-1"
click at [395, 371] on input "-1" at bounding box center [397, 370] width 46 height 36
type input "-6"
type input "6"
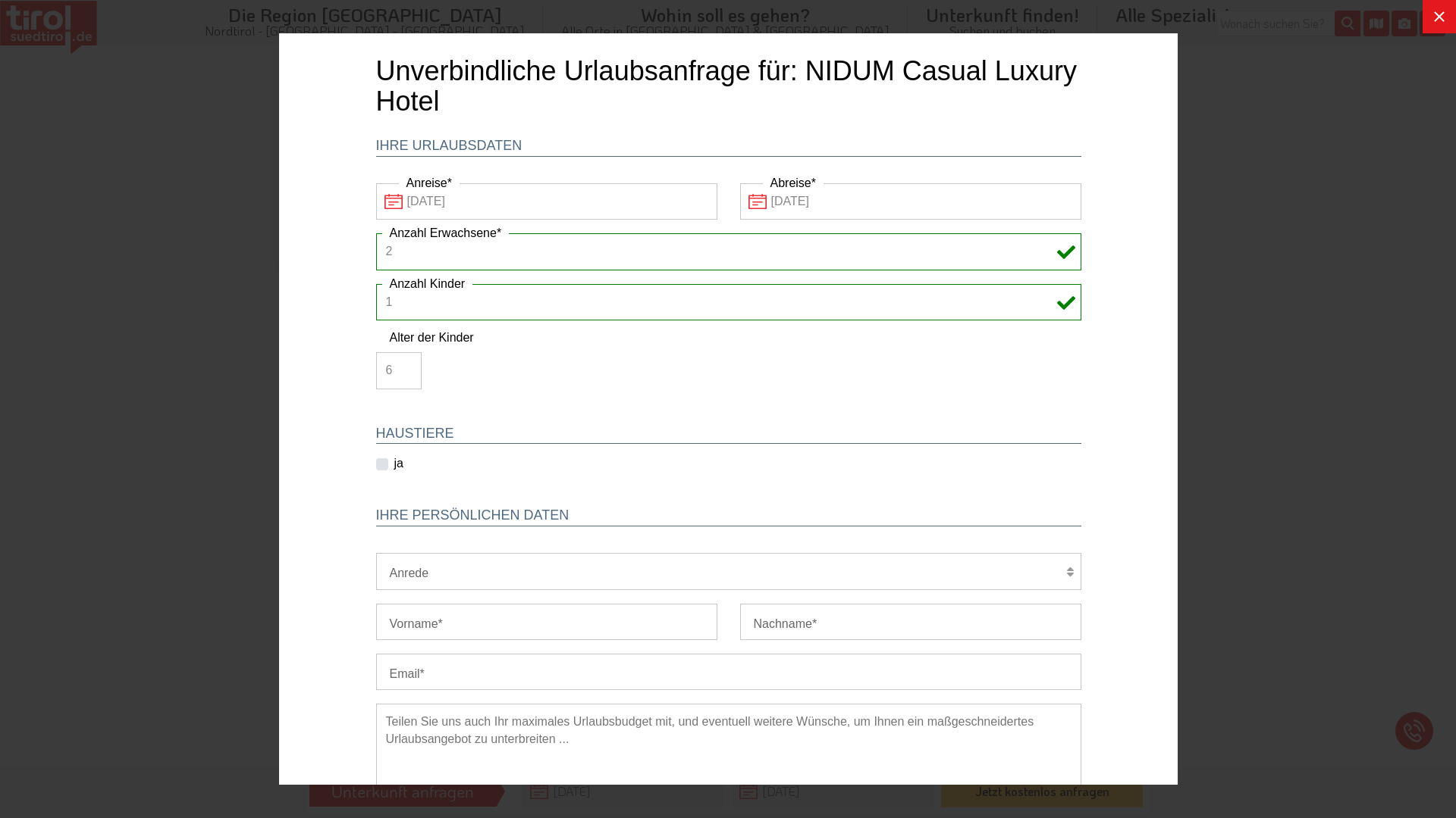
click at [696, 371] on div "1 2 3 4 5 6 Anzahl Kinder Alter der Kinder 6" at bounding box center [728, 343] width 728 height 119
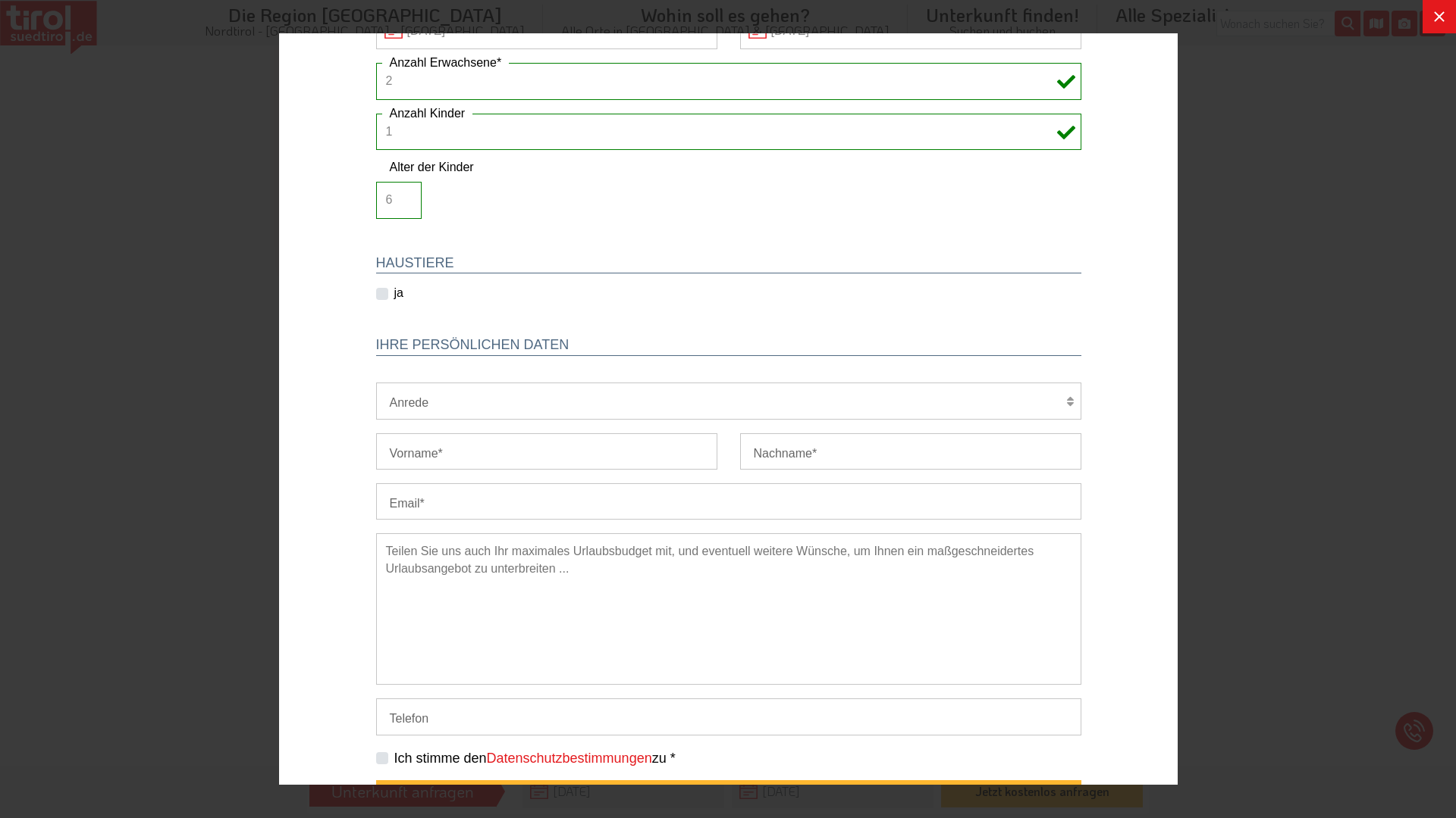
scroll to position [219, 0]
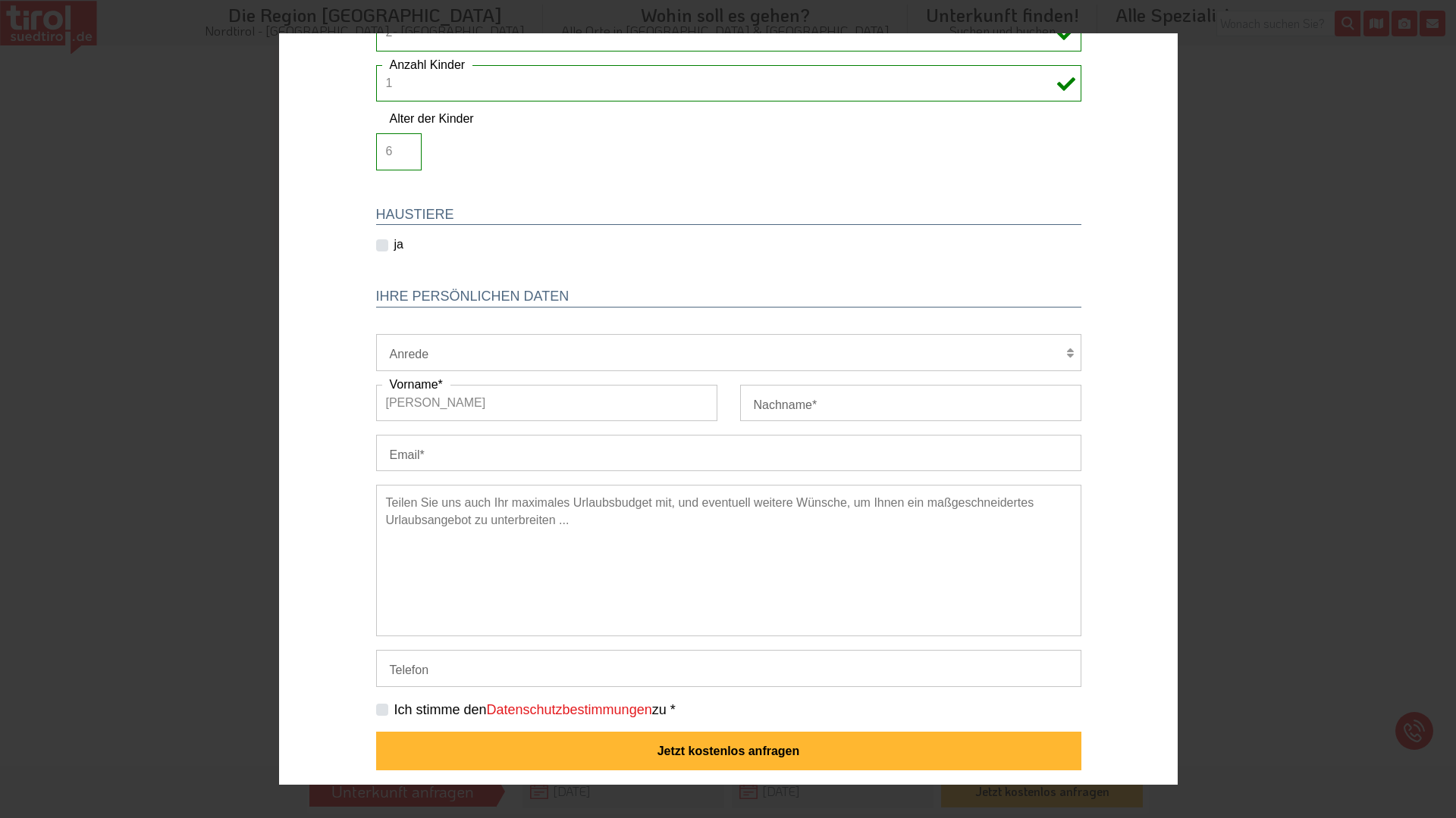
type input "[PERSON_NAME]"
type input "Baltes"
type input "[EMAIL_ADDRESS][DOMAIN_NAME]"
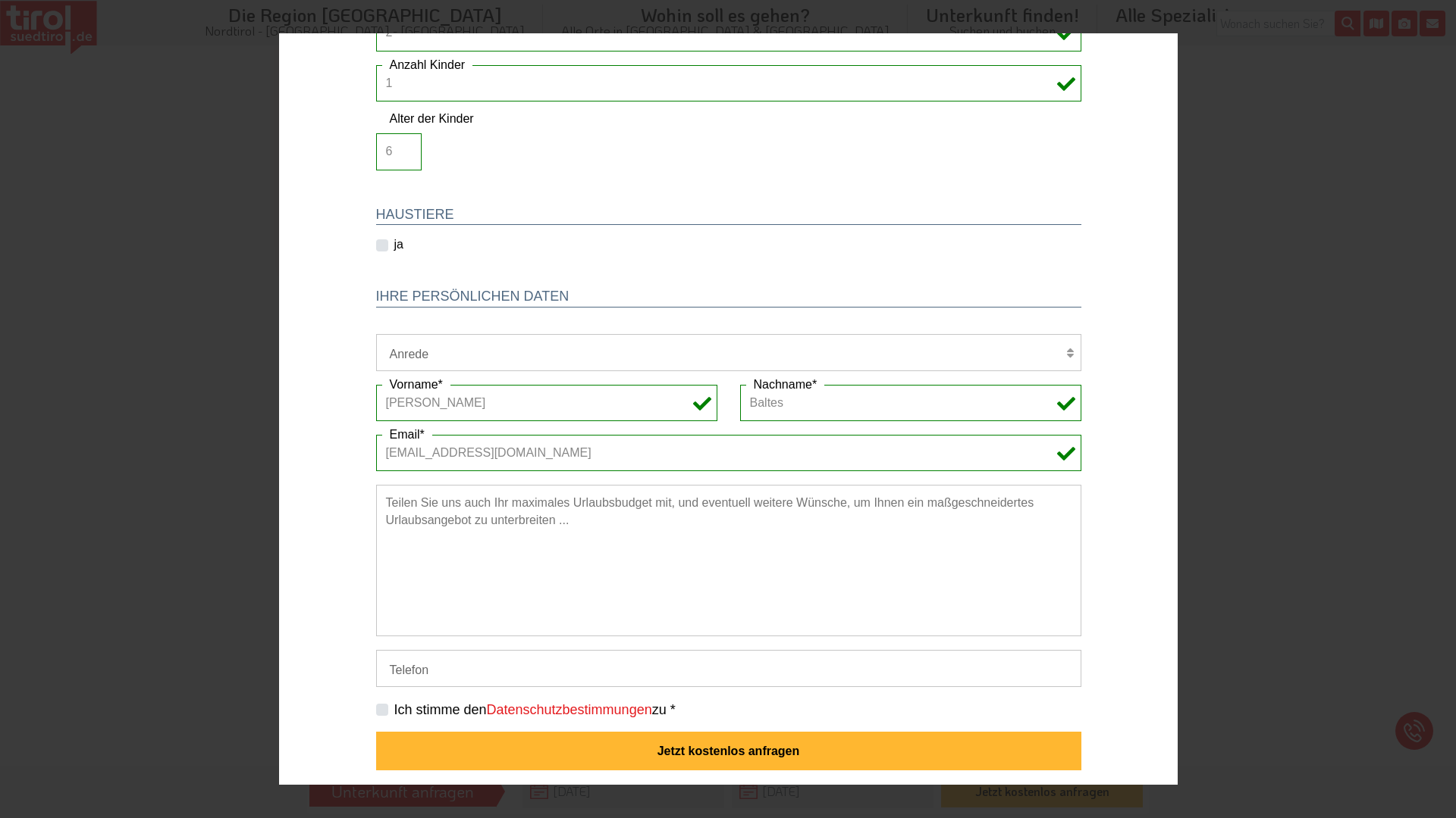
click at [693, 553] on textarea at bounding box center [728, 561] width 705 height 152
type textarea "Wir freuen uns über Angebote."
click at [381, 707] on div "Ich stimme den Datenschutzbestimmungen zu *" at bounding box center [728, 710] width 705 height 19
click at [394, 707] on label "Ich stimme den Datenschutzbestimmungen zu *" at bounding box center [534, 710] width 281 height 19
click at [380, 707] on input "Ich stimme den Datenschutzbestimmungen zu *" at bounding box center [731, 709] width 705 height 10
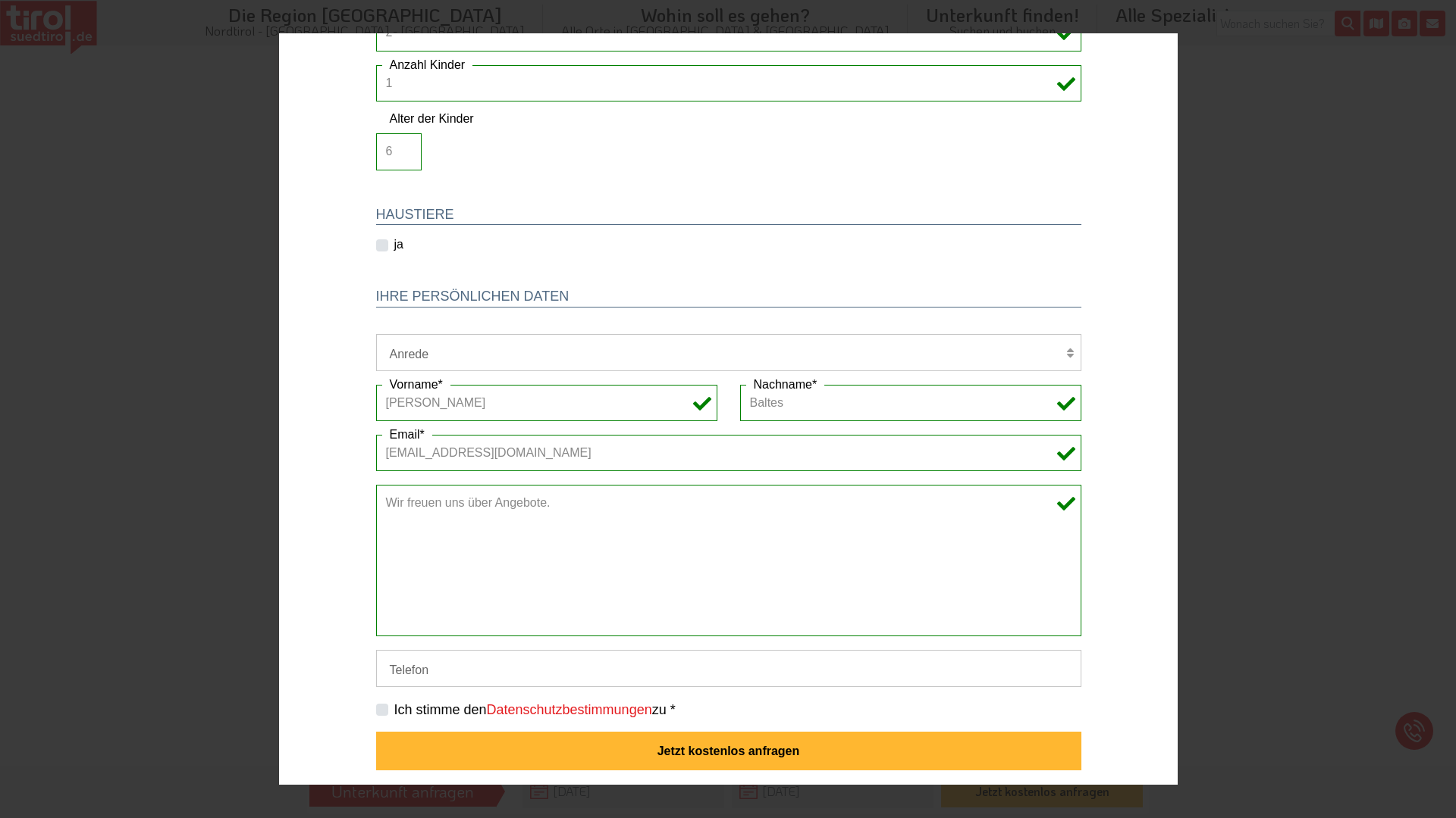
checkbox input "true"
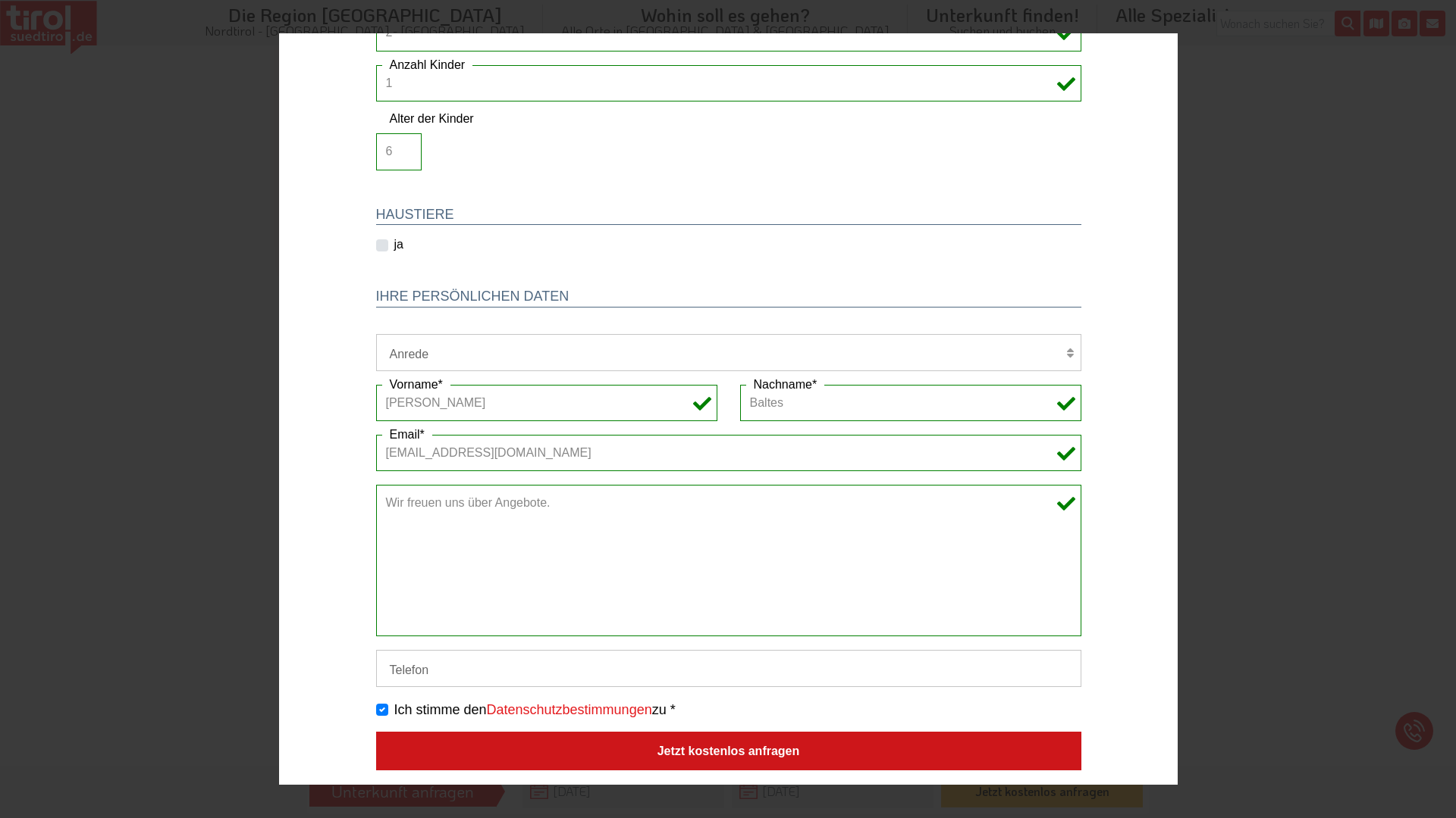
click at [499, 751] on button "Jetzt kostenlos anfragen" at bounding box center [728, 751] width 705 height 40
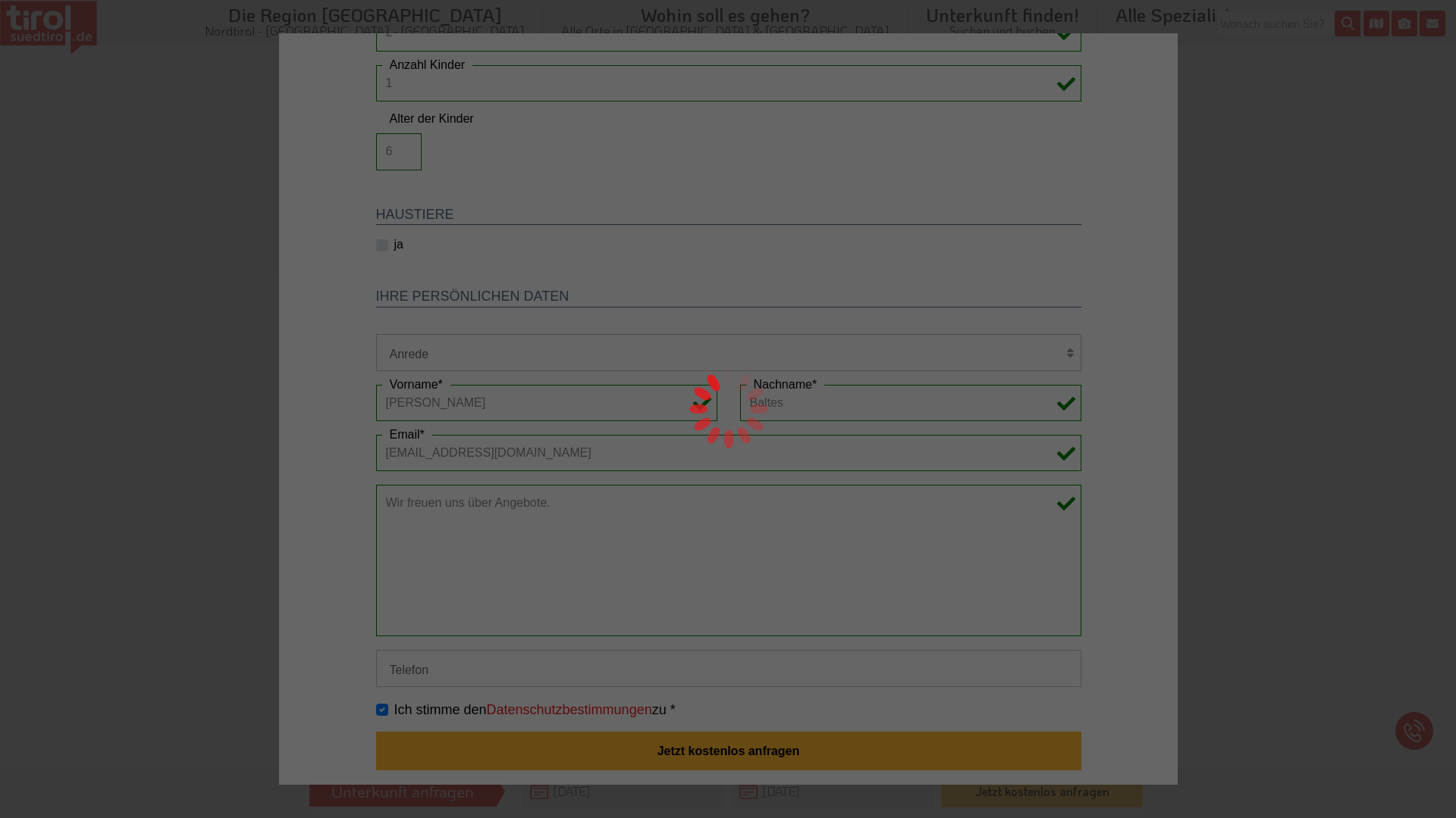
scroll to position [0, 0]
